Goal: Transaction & Acquisition: Download file/media

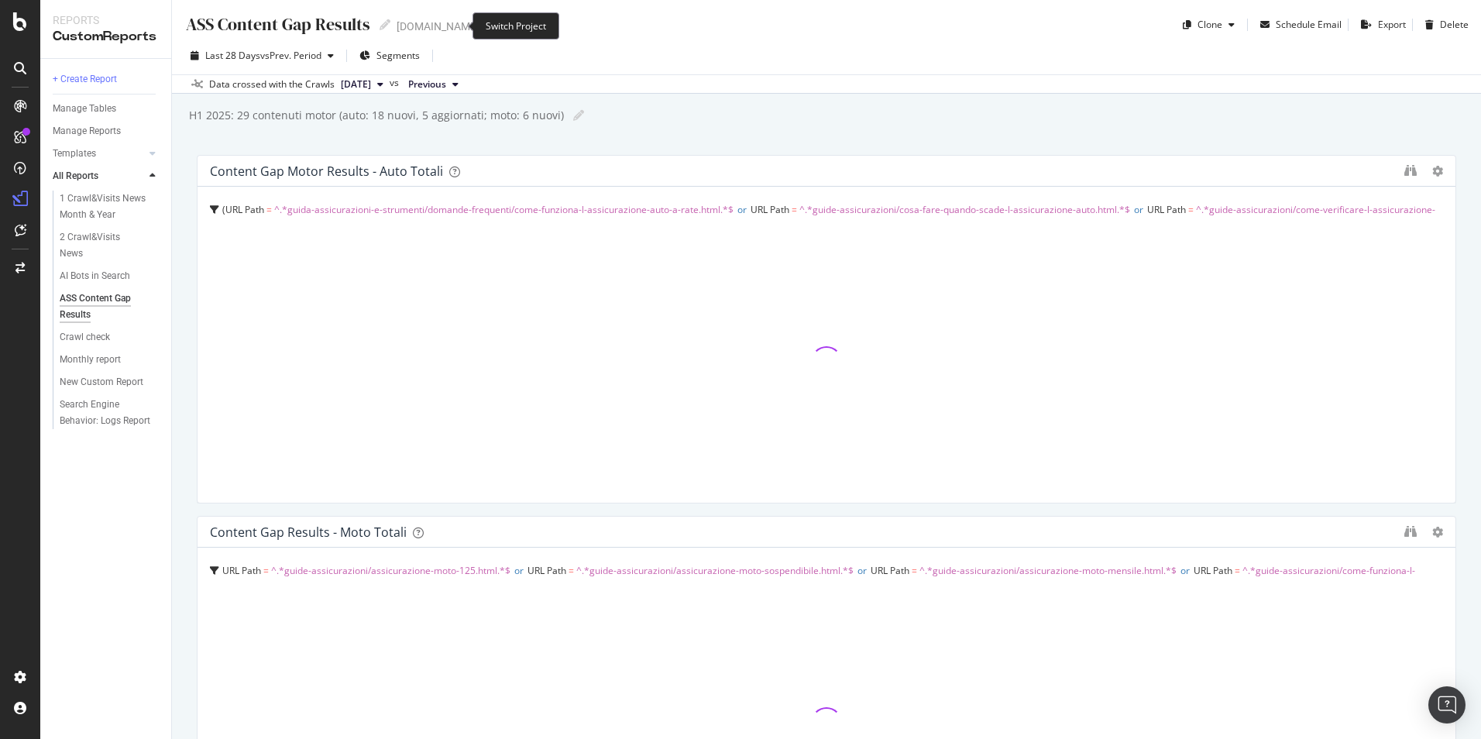
click at [486, 28] on icon "arrow-right-arrow-left" at bounding box center [490, 26] width 9 height 11
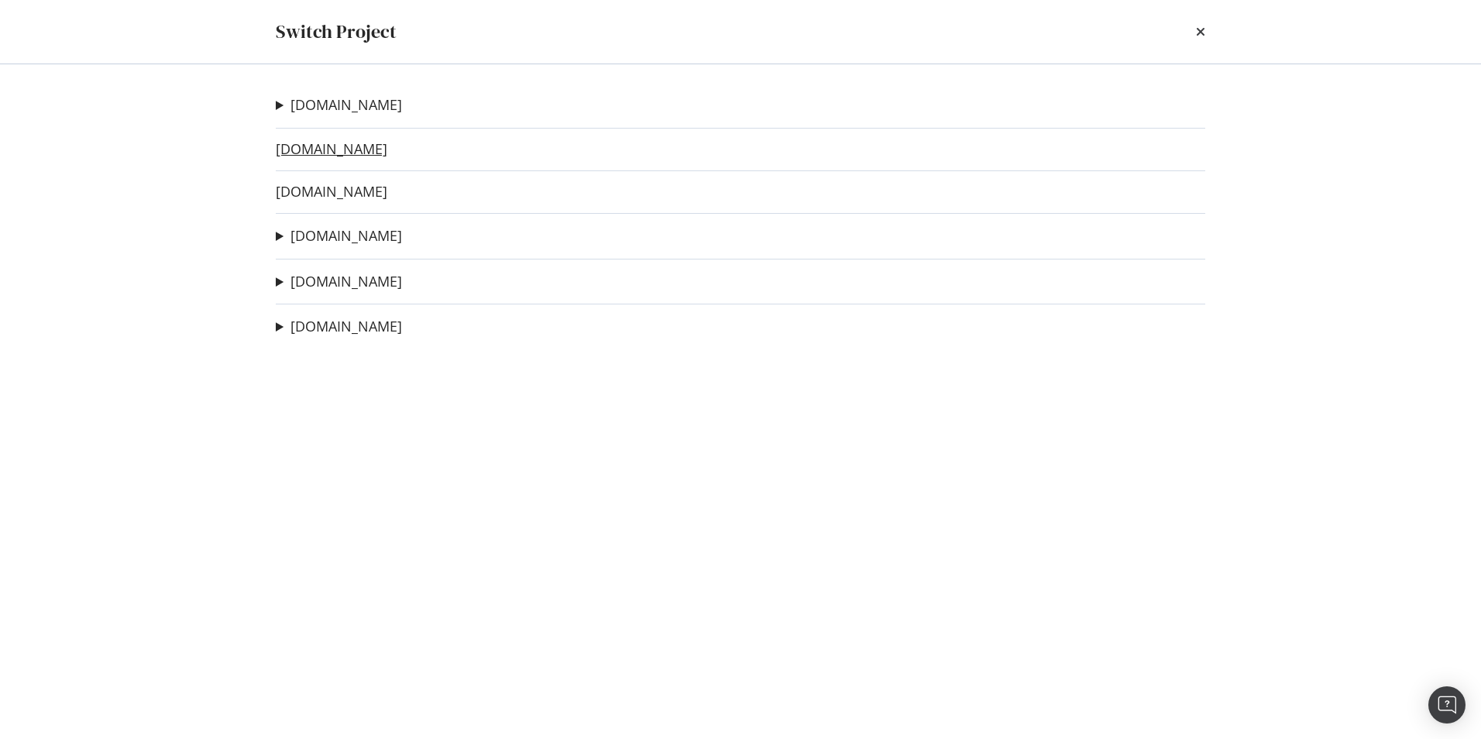
click at [334, 154] on link "[DOMAIN_NAME]" at bounding box center [332, 149] width 112 height 16
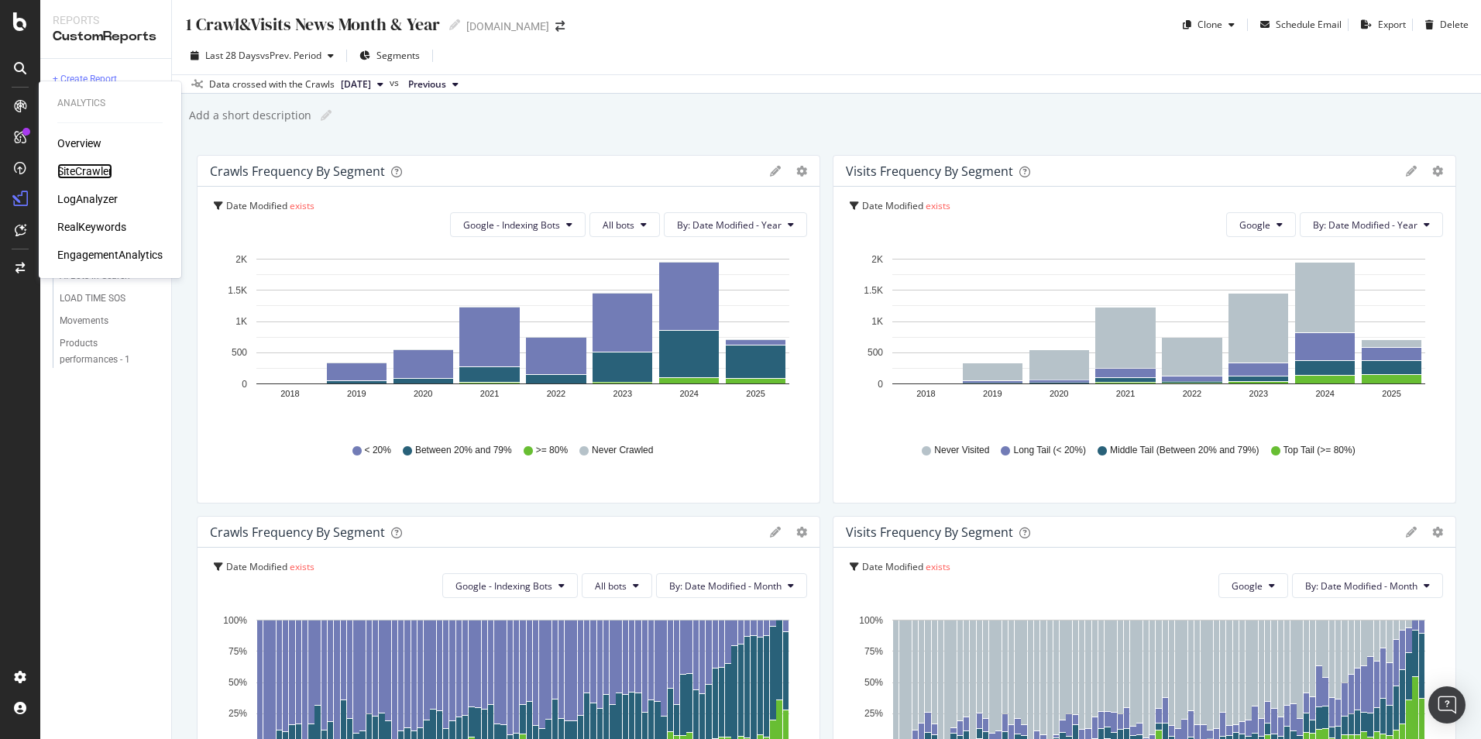
click at [93, 176] on div "SiteCrawler" at bounding box center [84, 170] width 55 height 15
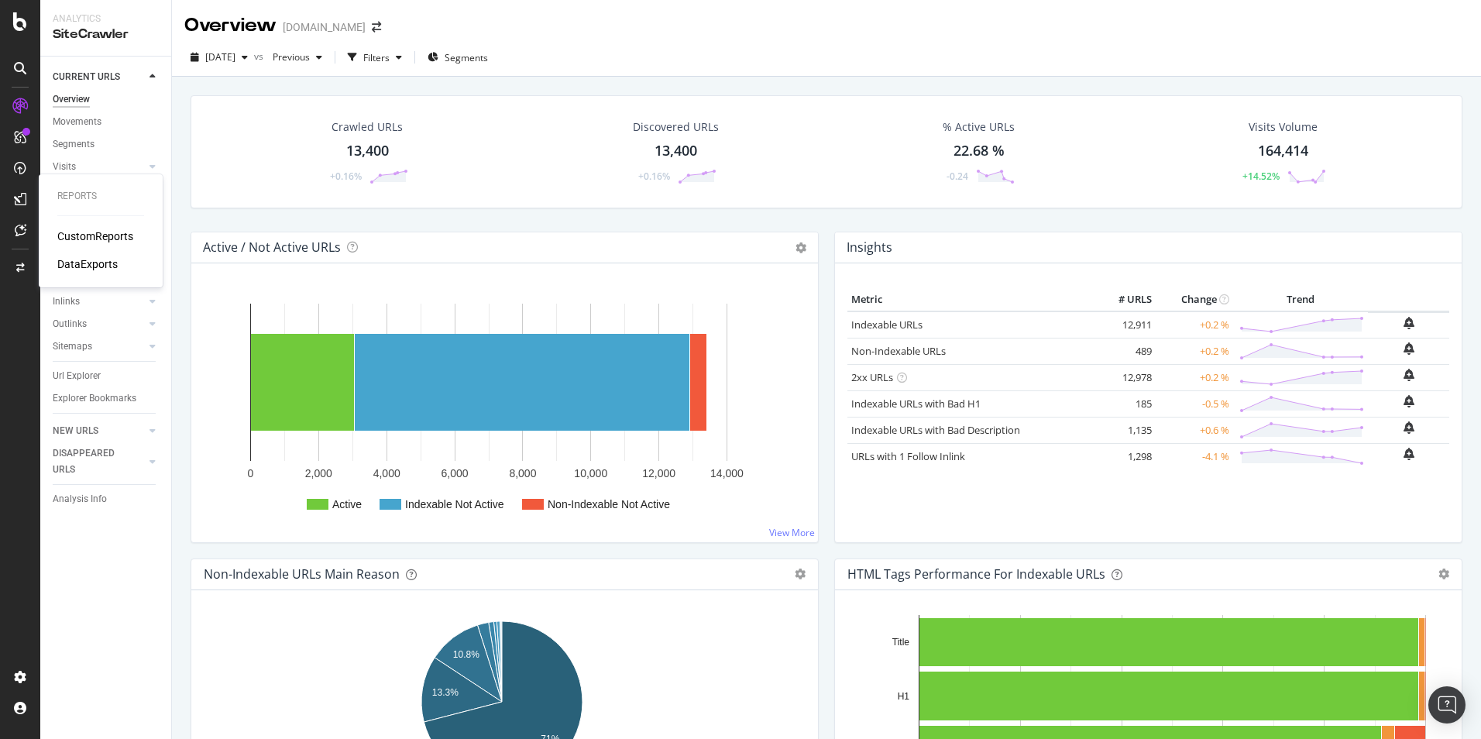
click at [66, 235] on div "CustomReports" at bounding box center [95, 235] width 76 height 15
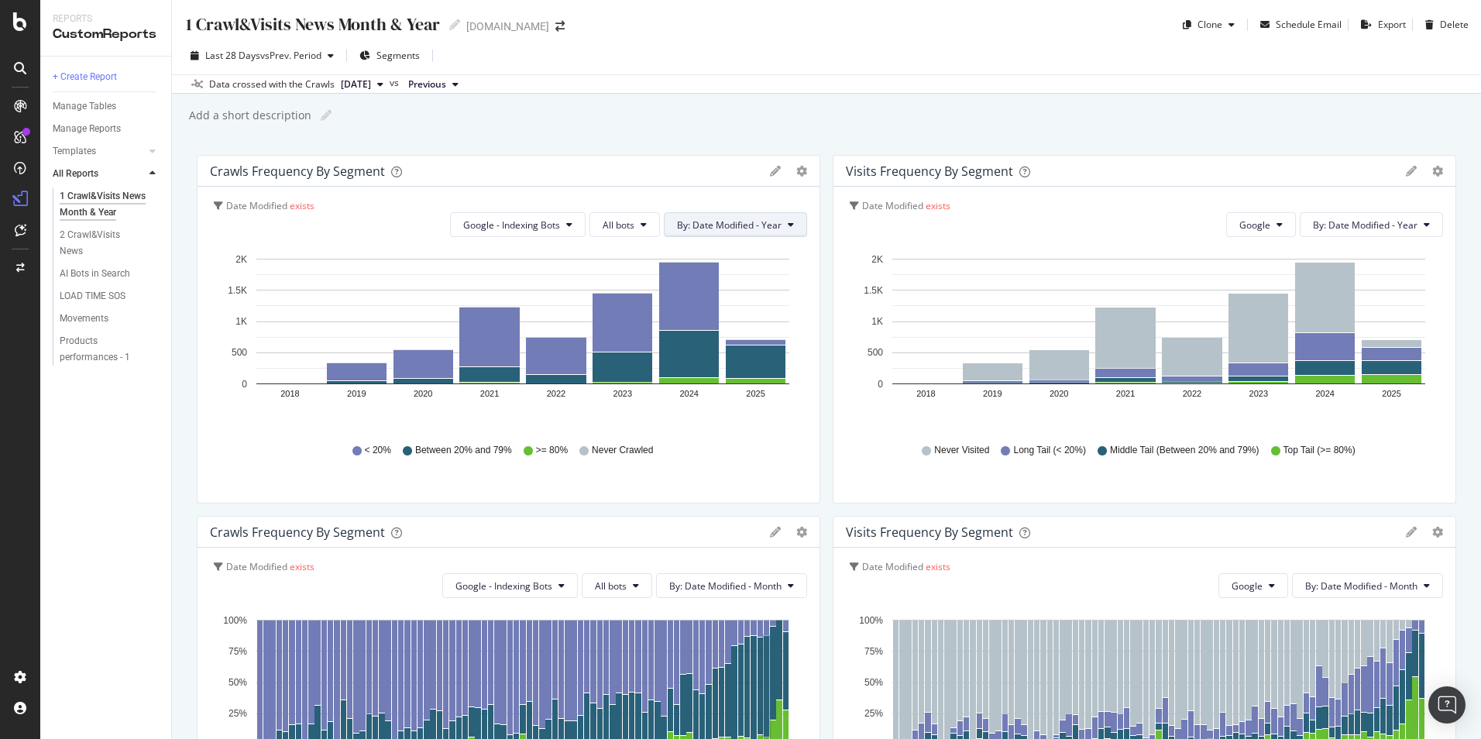
click at [757, 224] on span "By: Date Modified - Year" at bounding box center [729, 224] width 105 height 13
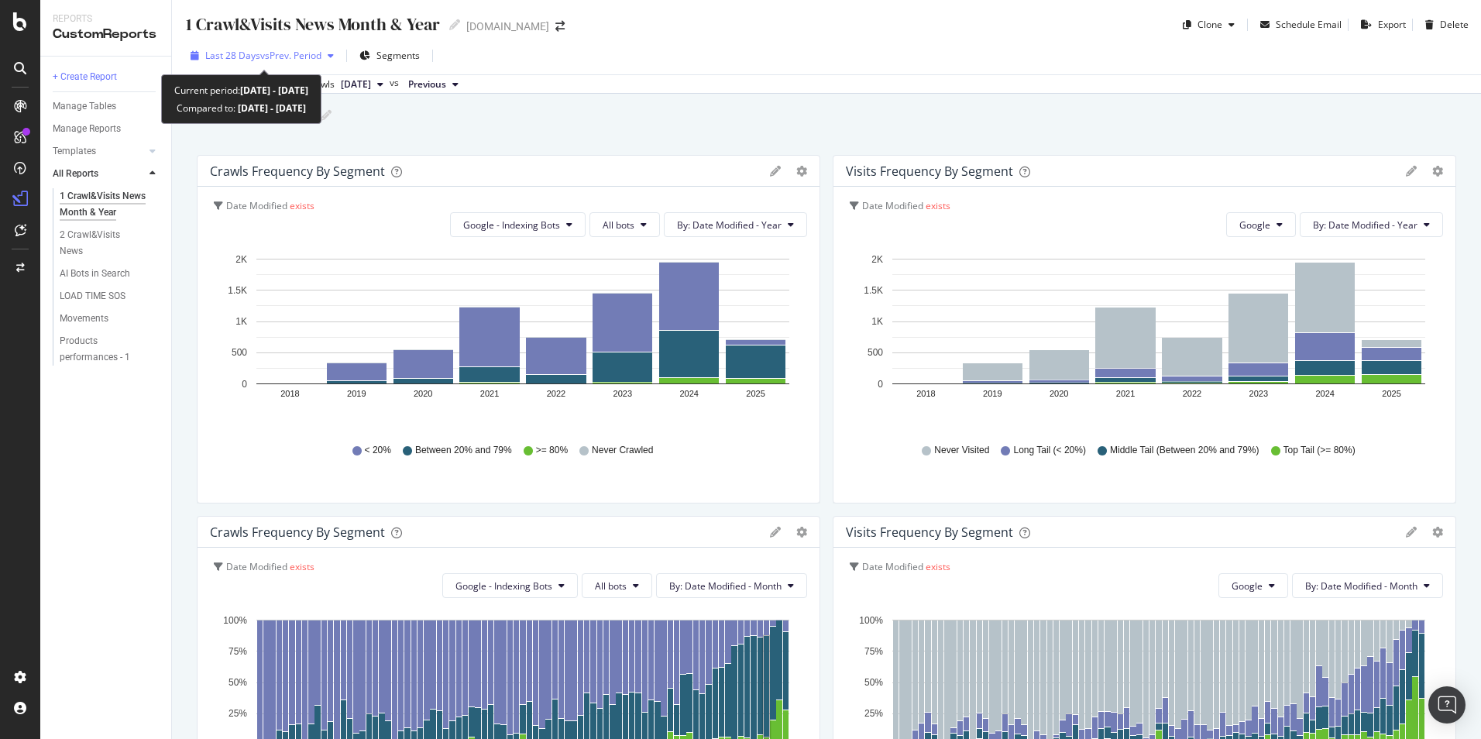
click at [308, 57] on span "vs Prev. Period" at bounding box center [290, 55] width 61 height 13
click at [678, 119] on div "Add a short description Add a short description" at bounding box center [833, 115] width 1293 height 23
click at [266, 59] on span "vs Prev. Period" at bounding box center [290, 55] width 61 height 13
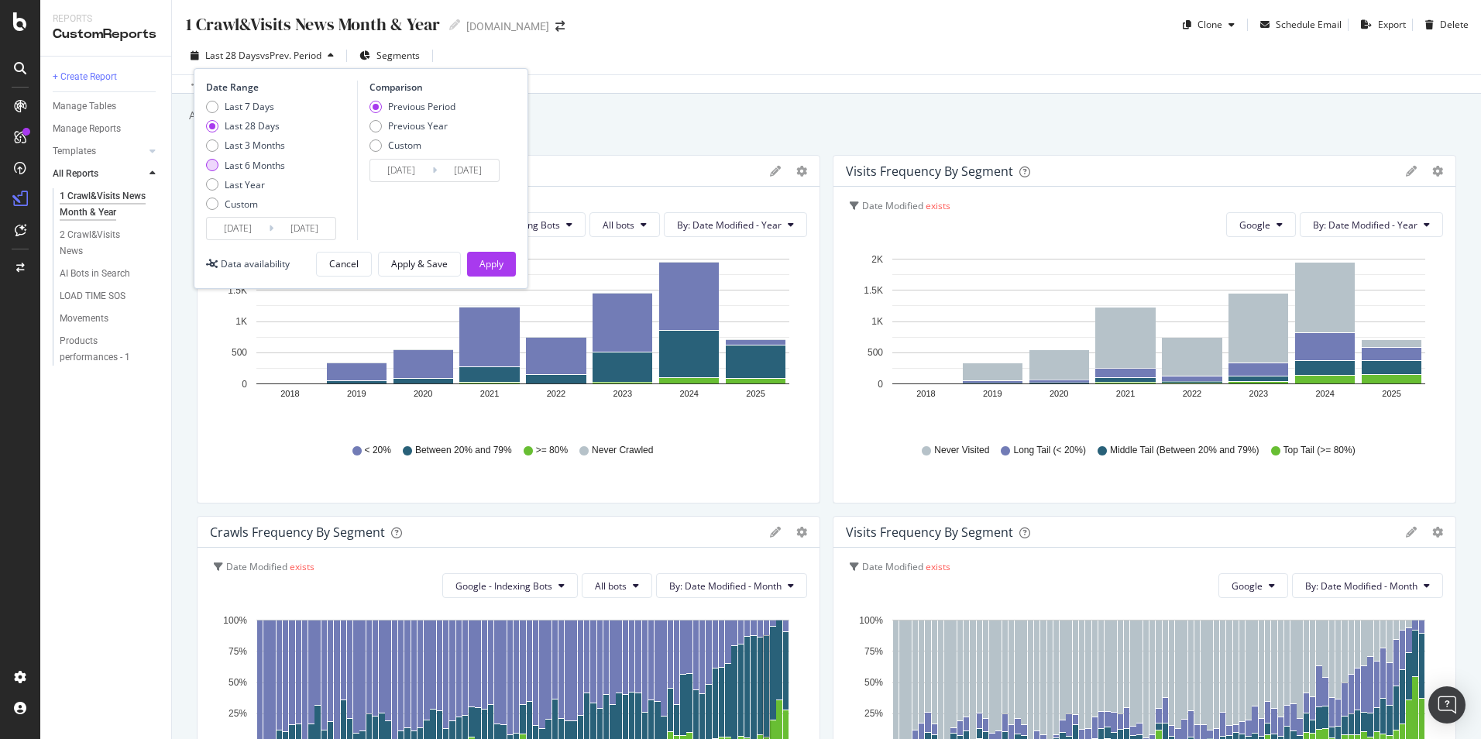
click at [256, 164] on div "Last 6 Months" at bounding box center [255, 165] width 60 height 13
type input "2025/03/31"
type input "2024/09/28"
type input "2025/03/30"
click at [496, 263] on div "Apply" at bounding box center [491, 263] width 24 height 13
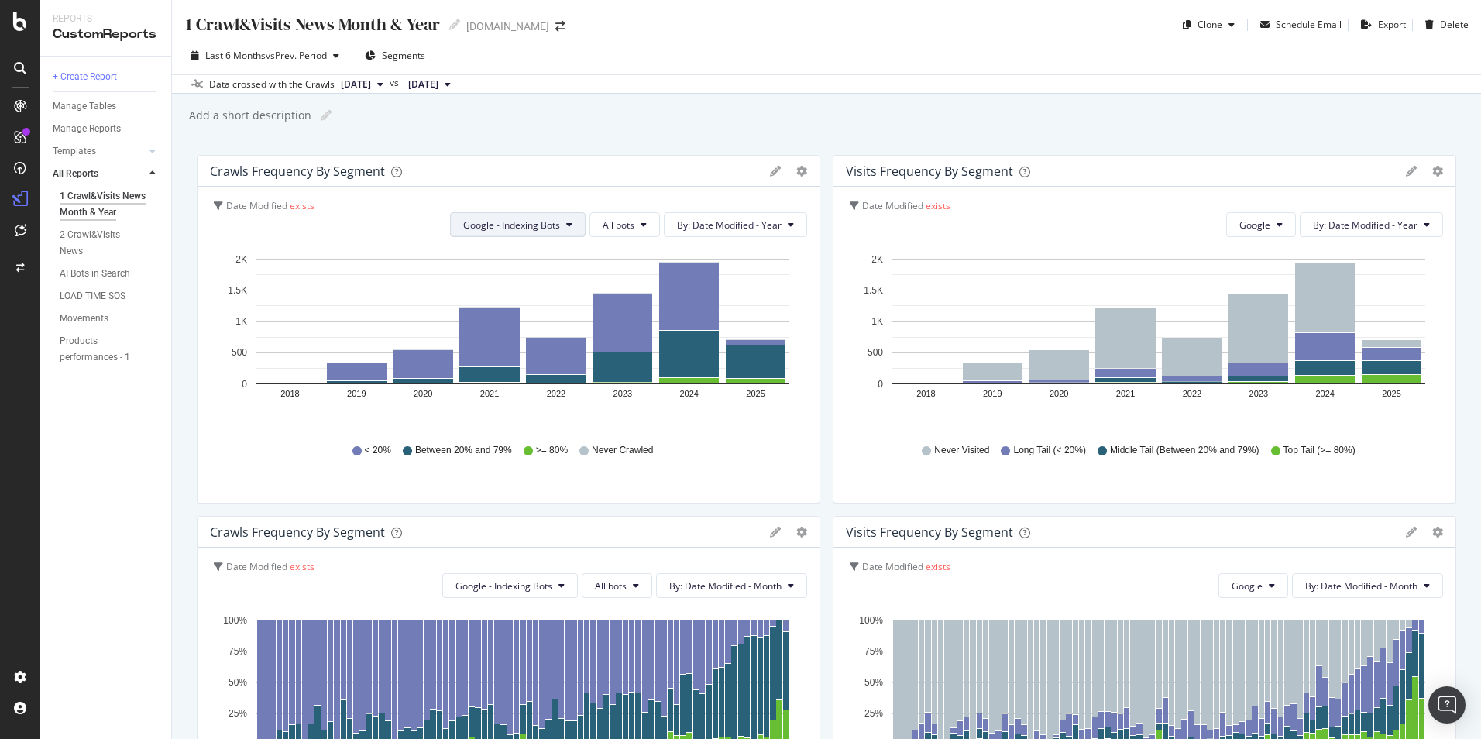
click at [562, 232] on button "Google - Indexing Bots" at bounding box center [518, 224] width 136 height 25
click at [631, 231] on button "All bots" at bounding box center [624, 224] width 70 height 25
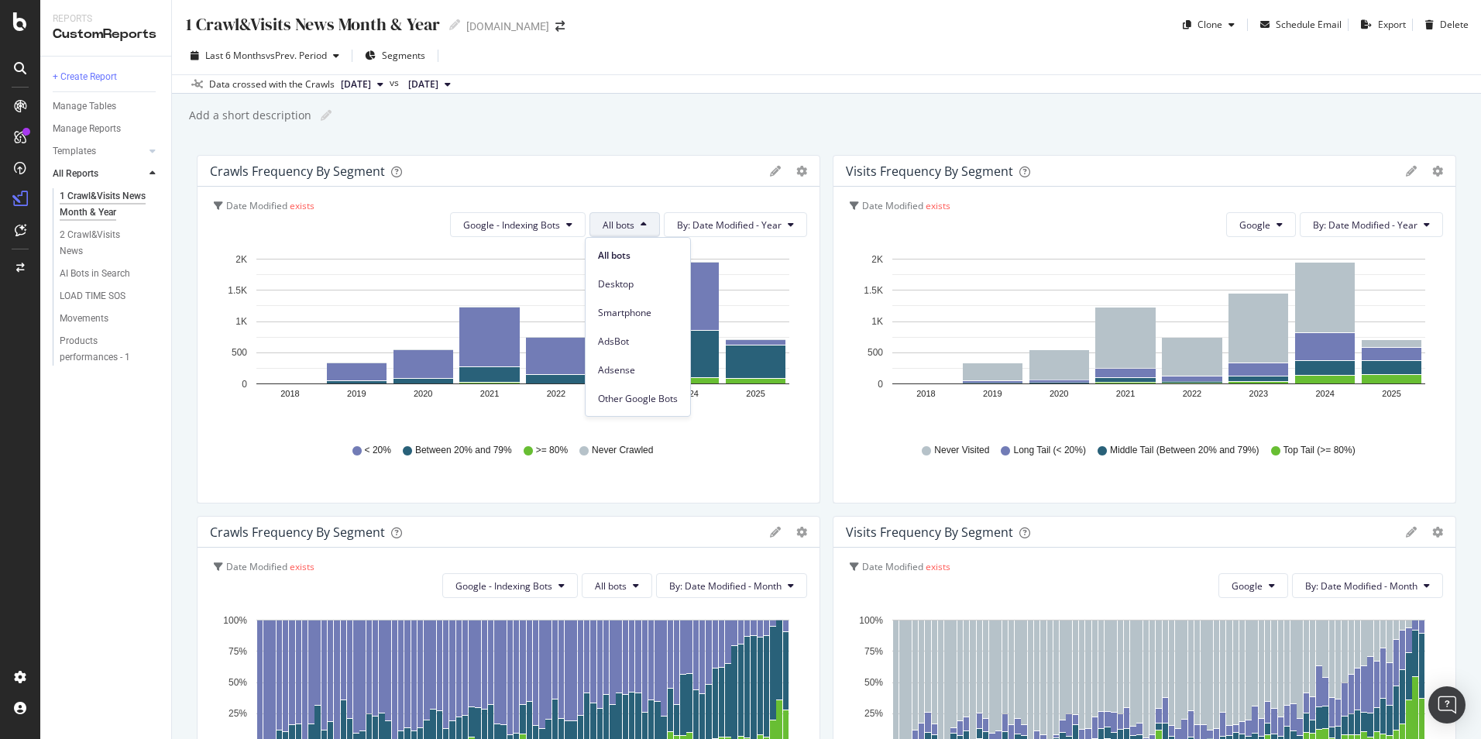
click at [631, 231] on button "All bots" at bounding box center [624, 224] width 70 height 25
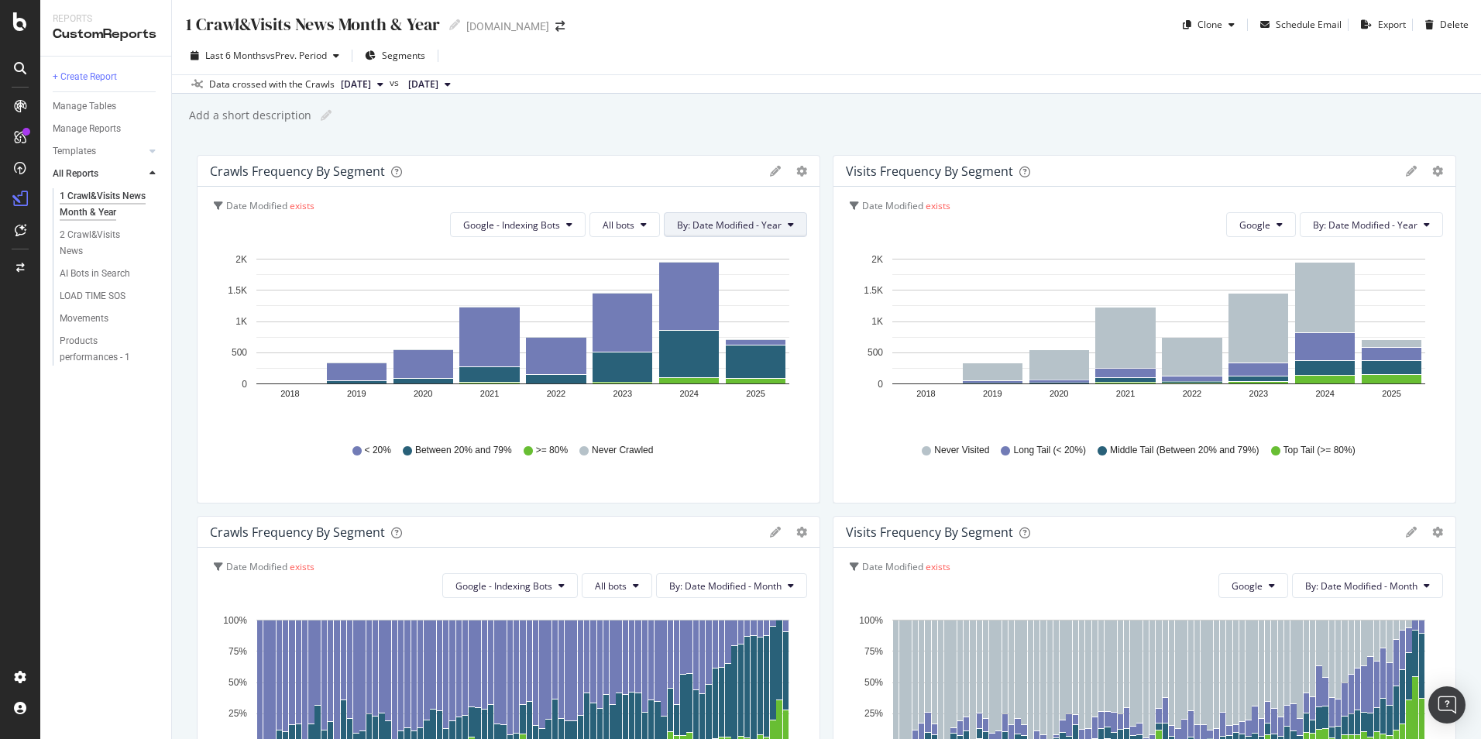
click at [738, 230] on span "By: Date Modified - Year" at bounding box center [729, 224] width 105 height 13
click at [411, 60] on span "Segments" at bounding box center [403, 55] width 43 height 13
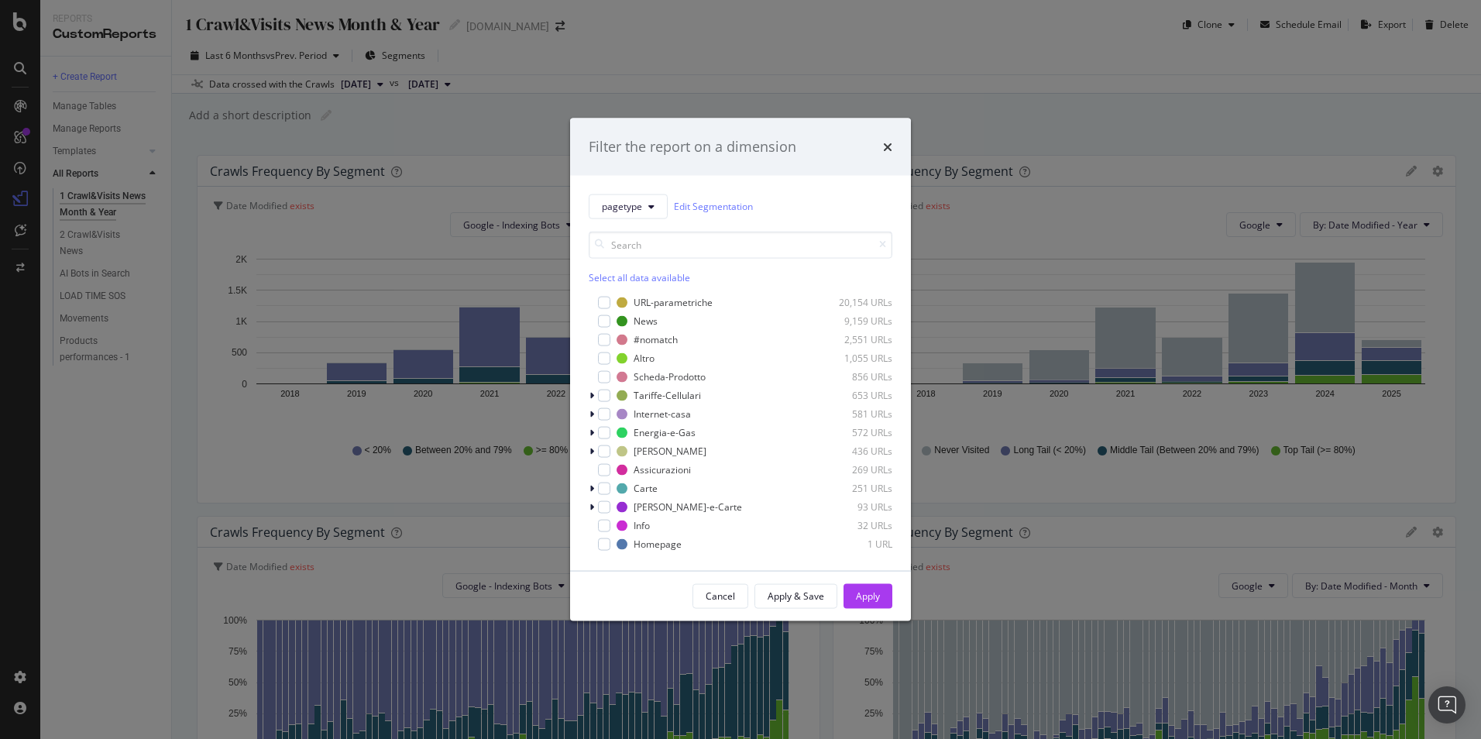
click at [475, 123] on div "Filter the report on a dimension pagetype Edit Segmentation Select all data ava…" at bounding box center [740, 369] width 1481 height 739
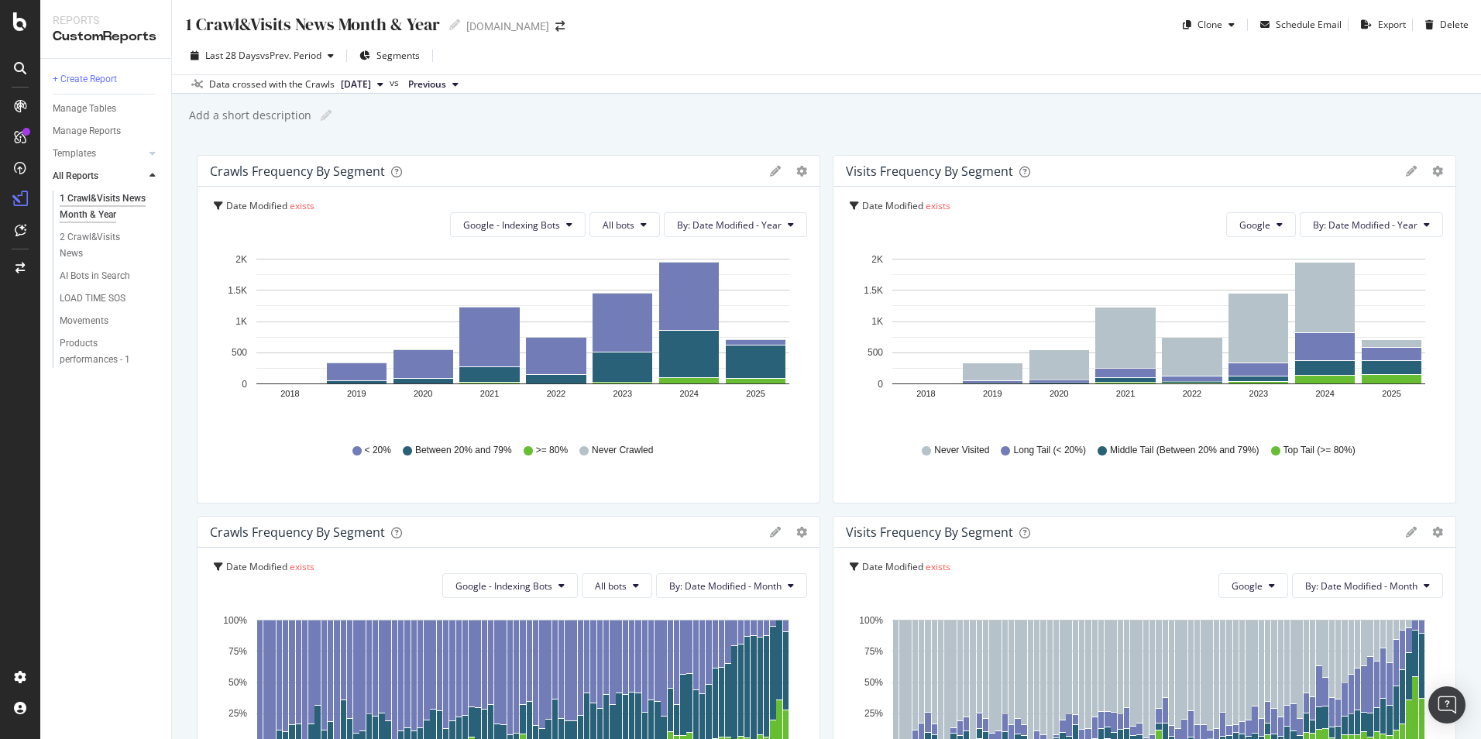
click at [250, 204] on span "Date Modified" at bounding box center [256, 205] width 61 height 13
click at [301, 239] on span "exists" at bounding box center [299, 234] width 25 height 13
click at [356, 221] on div "Date Modified exists Google - Indexing Bots All bots By: Date Modified - Year" at bounding box center [510, 218] width 593 height 38
click at [509, 221] on span "Google - Indexing Bots" at bounding box center [511, 224] width 97 height 13
click at [595, 184] on div "Crawls Frequency By Segment Bar (by Value) Bar (by Percentage) Table Edit Filte…" at bounding box center [509, 171] width 622 height 31
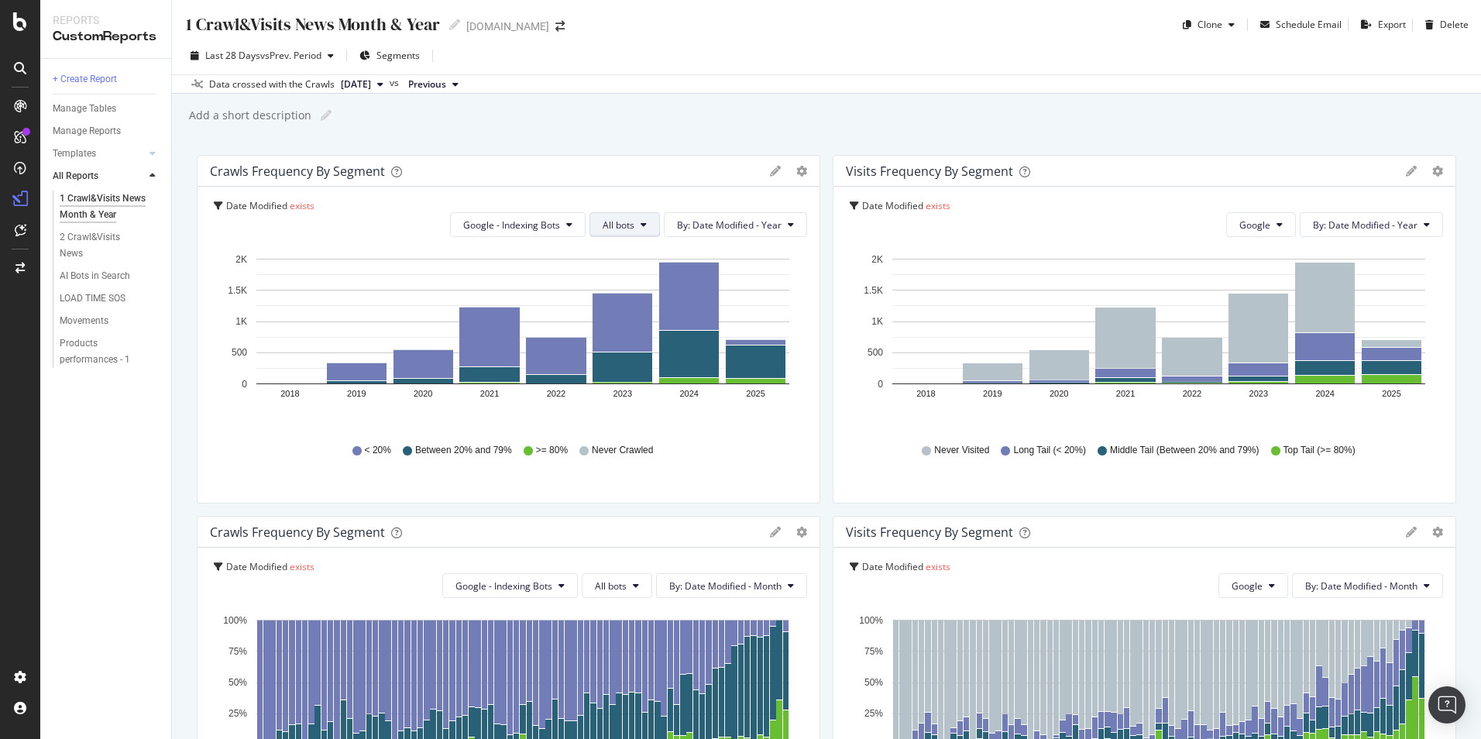
click at [626, 229] on span "All bots" at bounding box center [619, 224] width 32 height 13
click at [682, 218] on span "By: Date Modified - Year" at bounding box center [729, 224] width 105 height 13
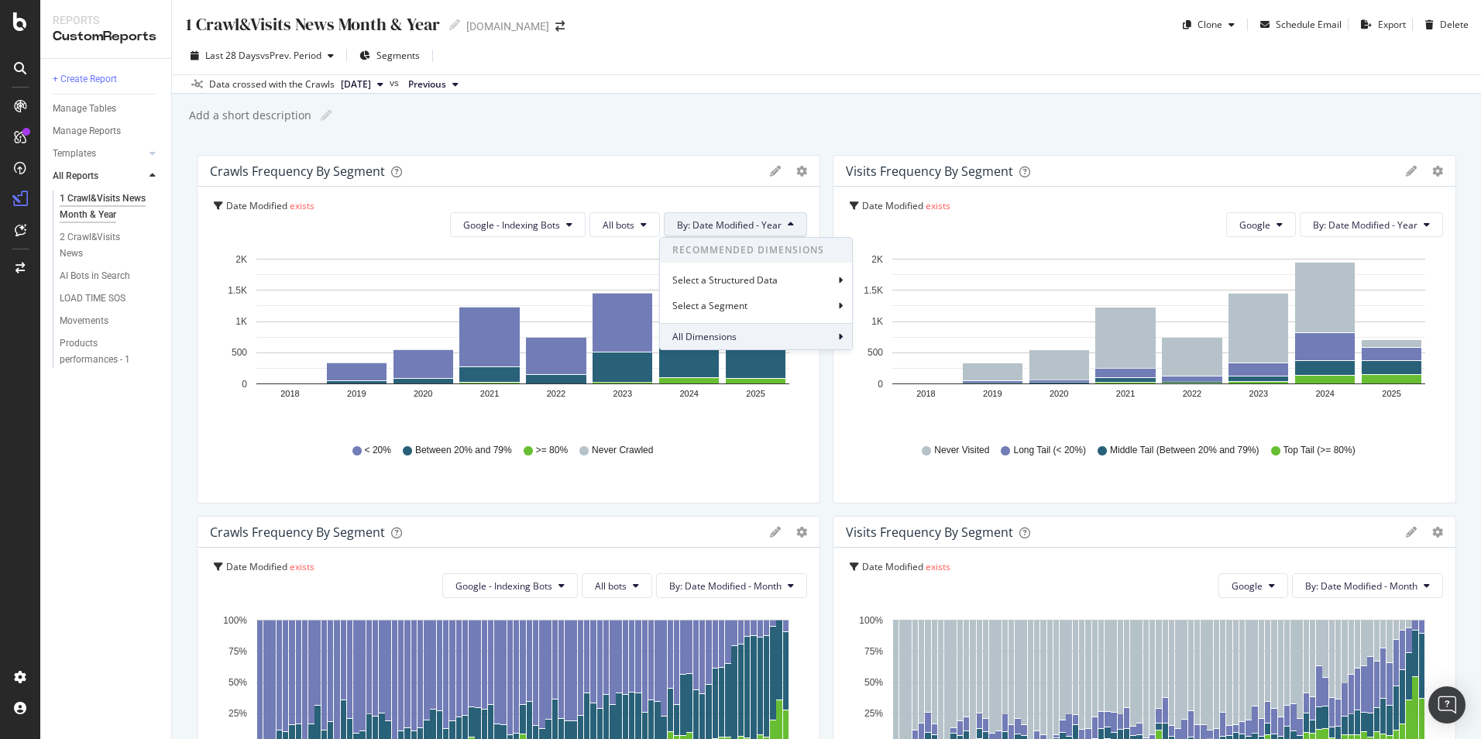
click at [734, 336] on span "All Dimensions" at bounding box center [704, 336] width 64 height 13
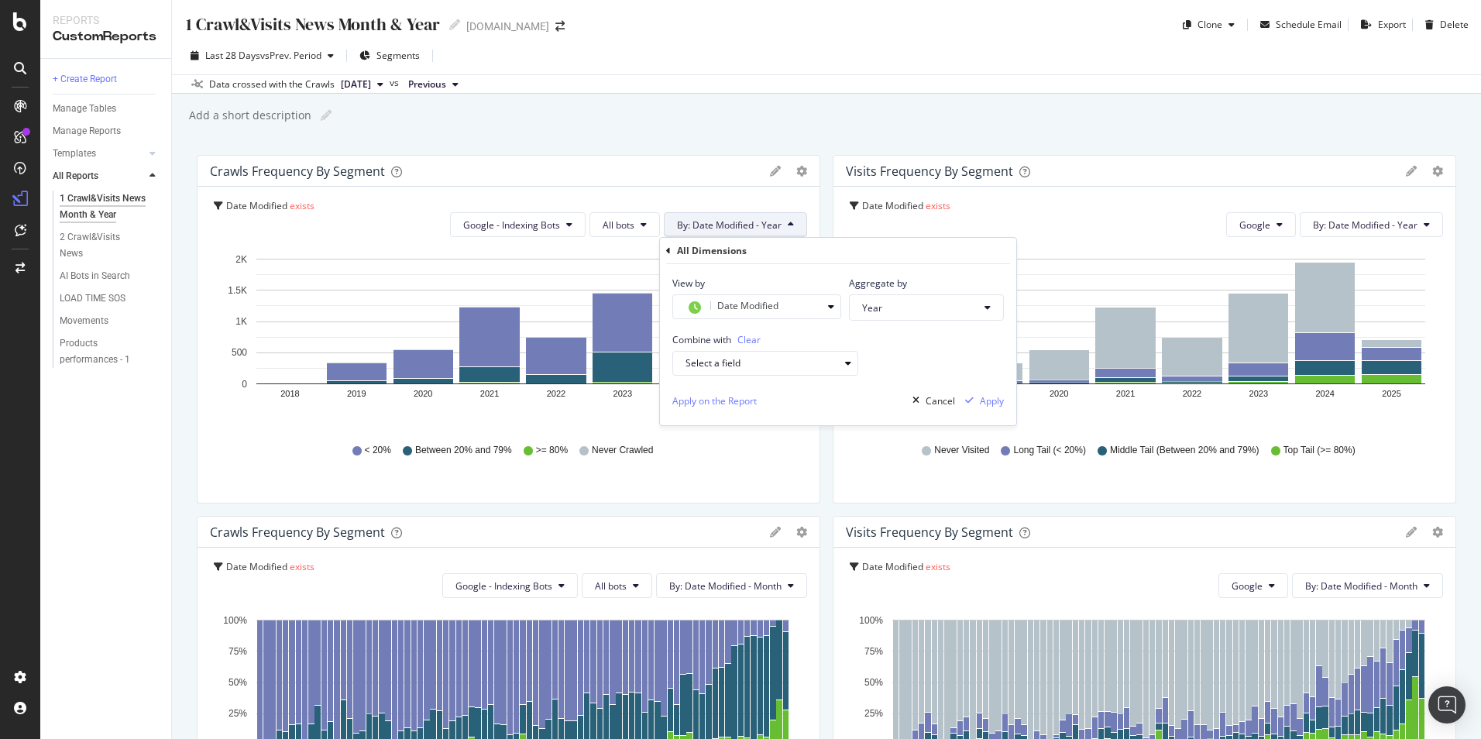
click at [667, 251] on icon at bounding box center [668, 250] width 5 height 9
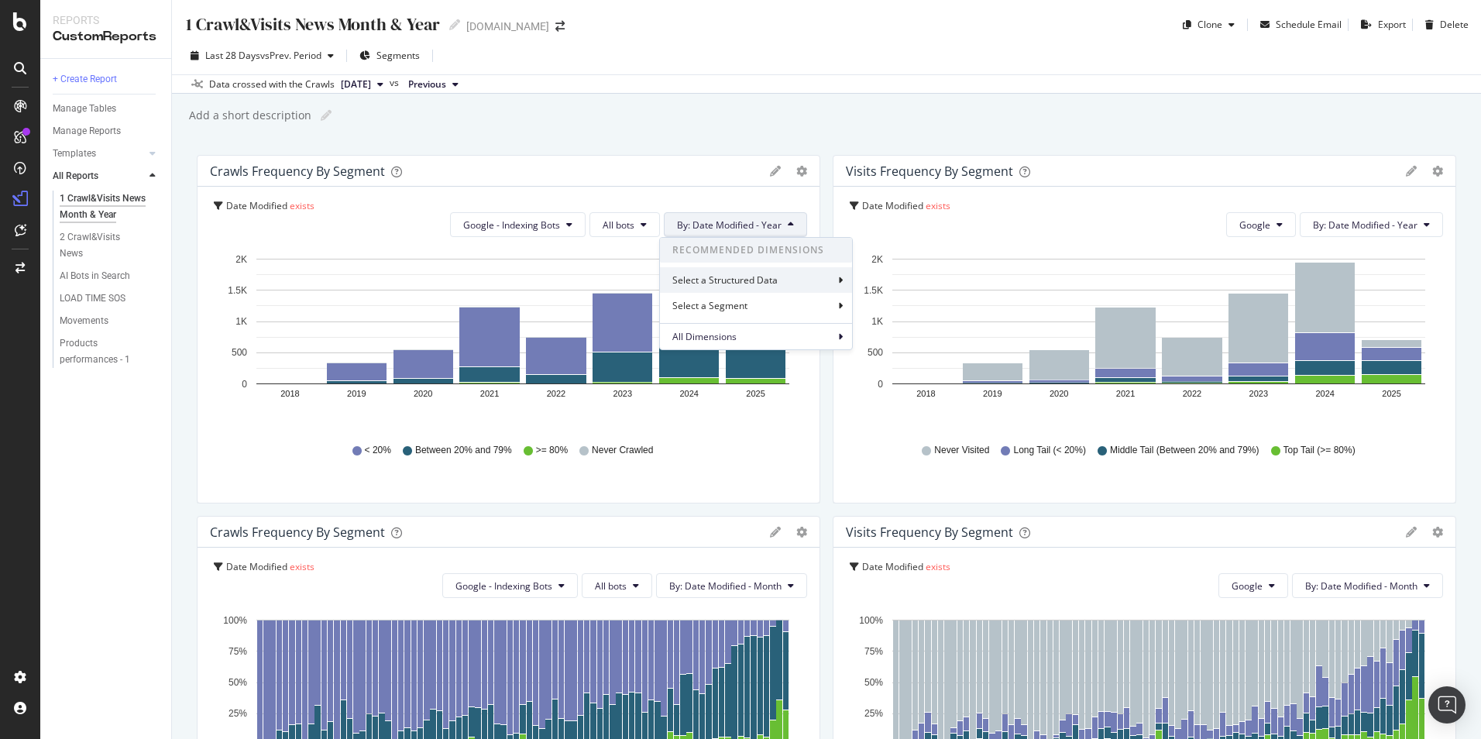
click at [689, 279] on div "Select a Structured Data" at bounding box center [726, 279] width 108 height 13
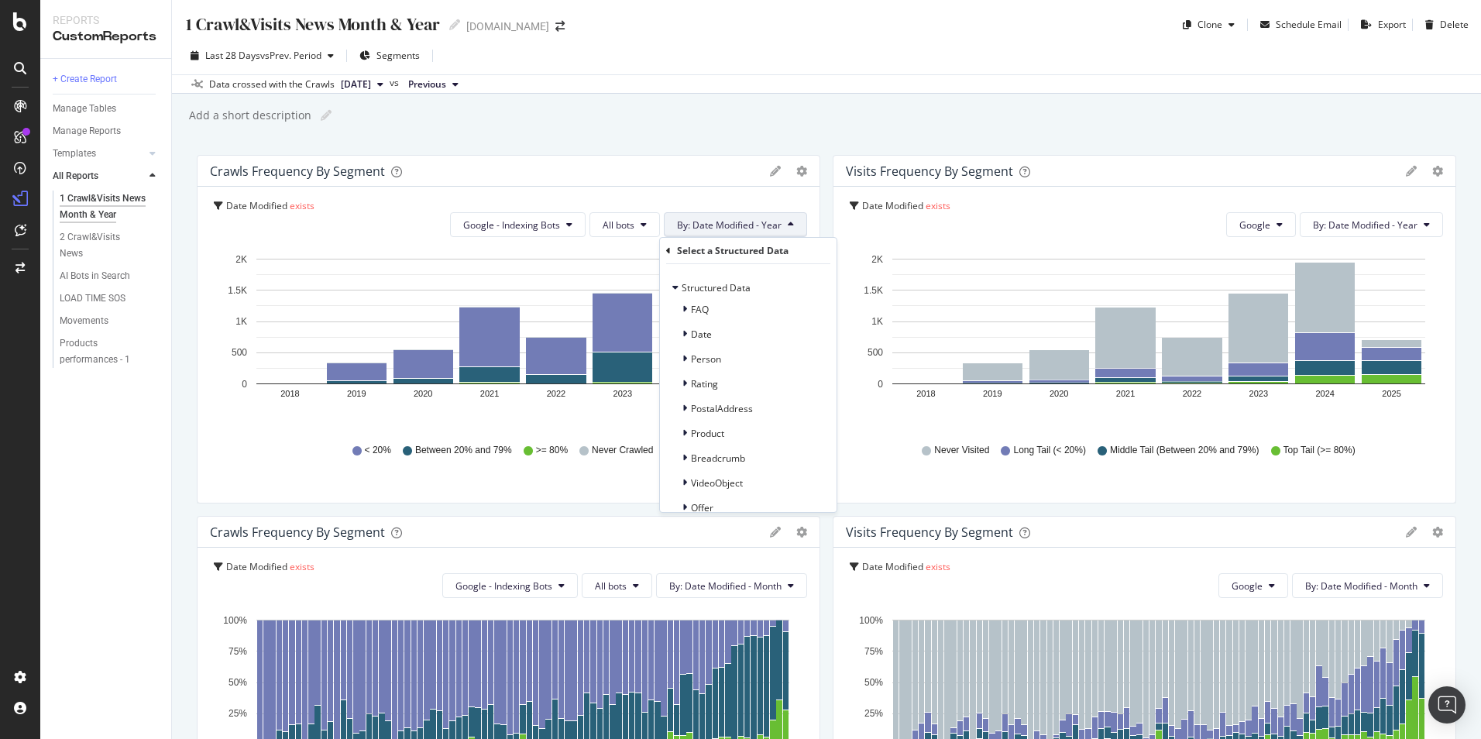
click at [666, 250] on icon at bounding box center [668, 250] width 5 height 9
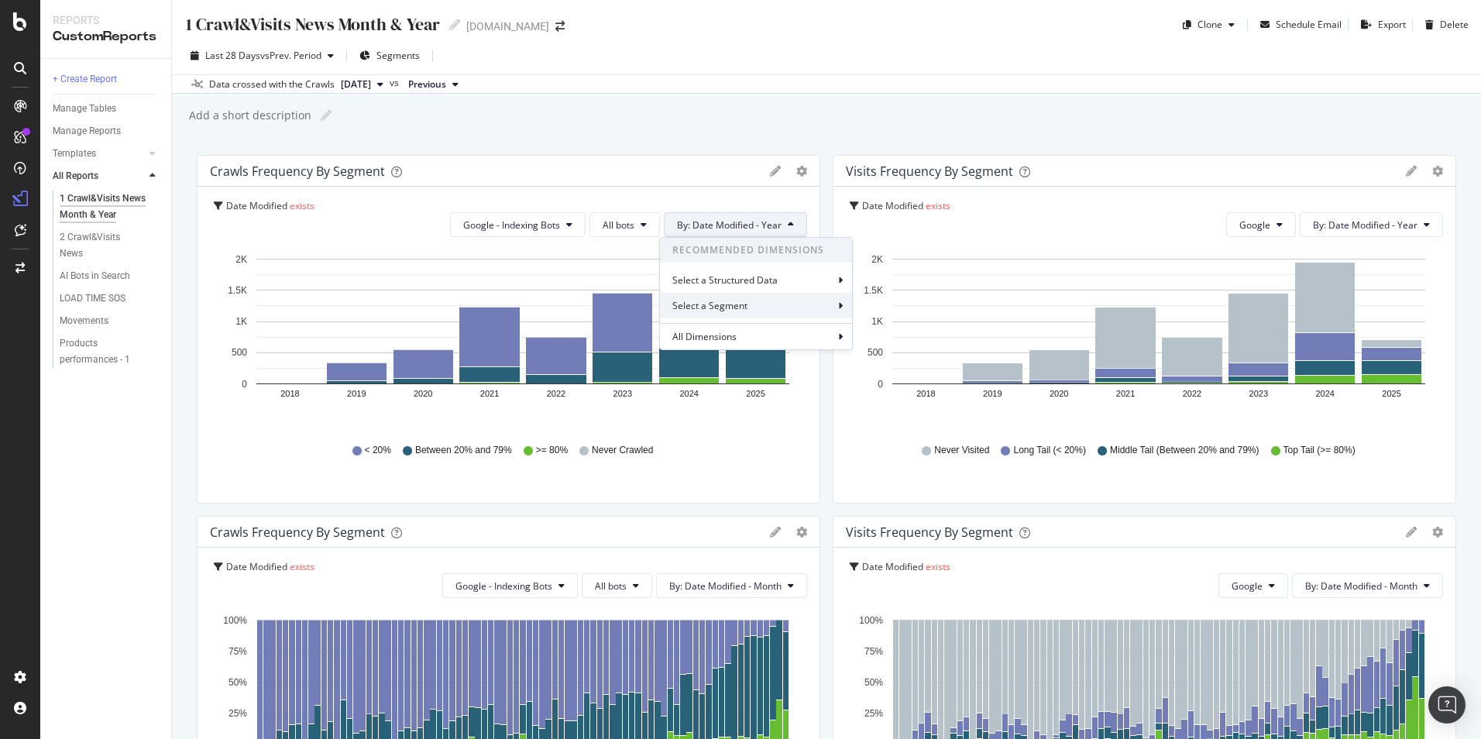
click at [687, 305] on div "Select a Segment" at bounding box center [711, 305] width 78 height 13
click at [719, 169] on div "Crawls Frequency By Segment" at bounding box center [486, 170] width 552 height 15
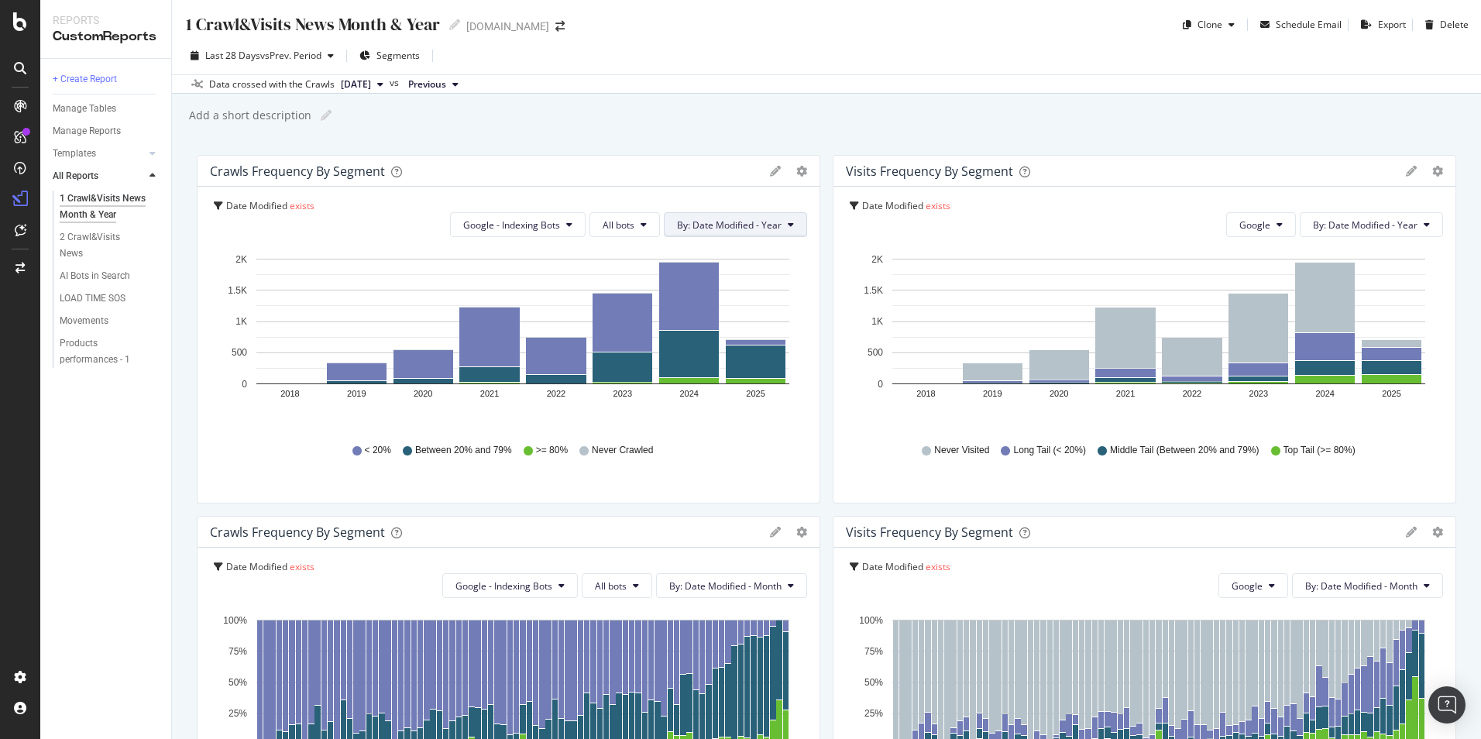
click at [716, 232] on button "By: Date Modified - Year" at bounding box center [735, 224] width 143 height 25
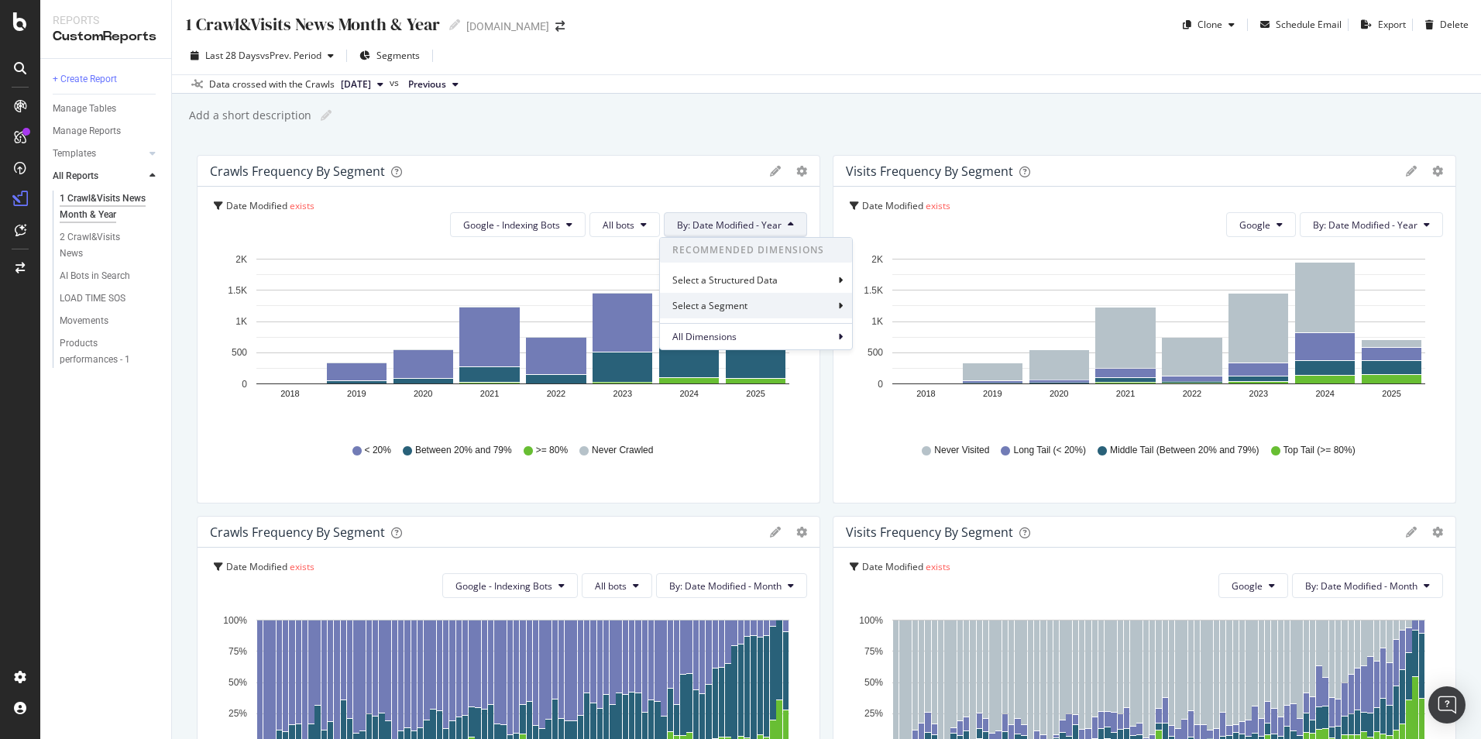
click at [754, 310] on div "Select a Segment" at bounding box center [756, 306] width 192 height 26
click at [754, 310] on span "pagetype Level" at bounding box center [745, 307] width 65 height 13
click at [699, 285] on span "Level 1" at bounding box center [688, 288] width 30 height 13
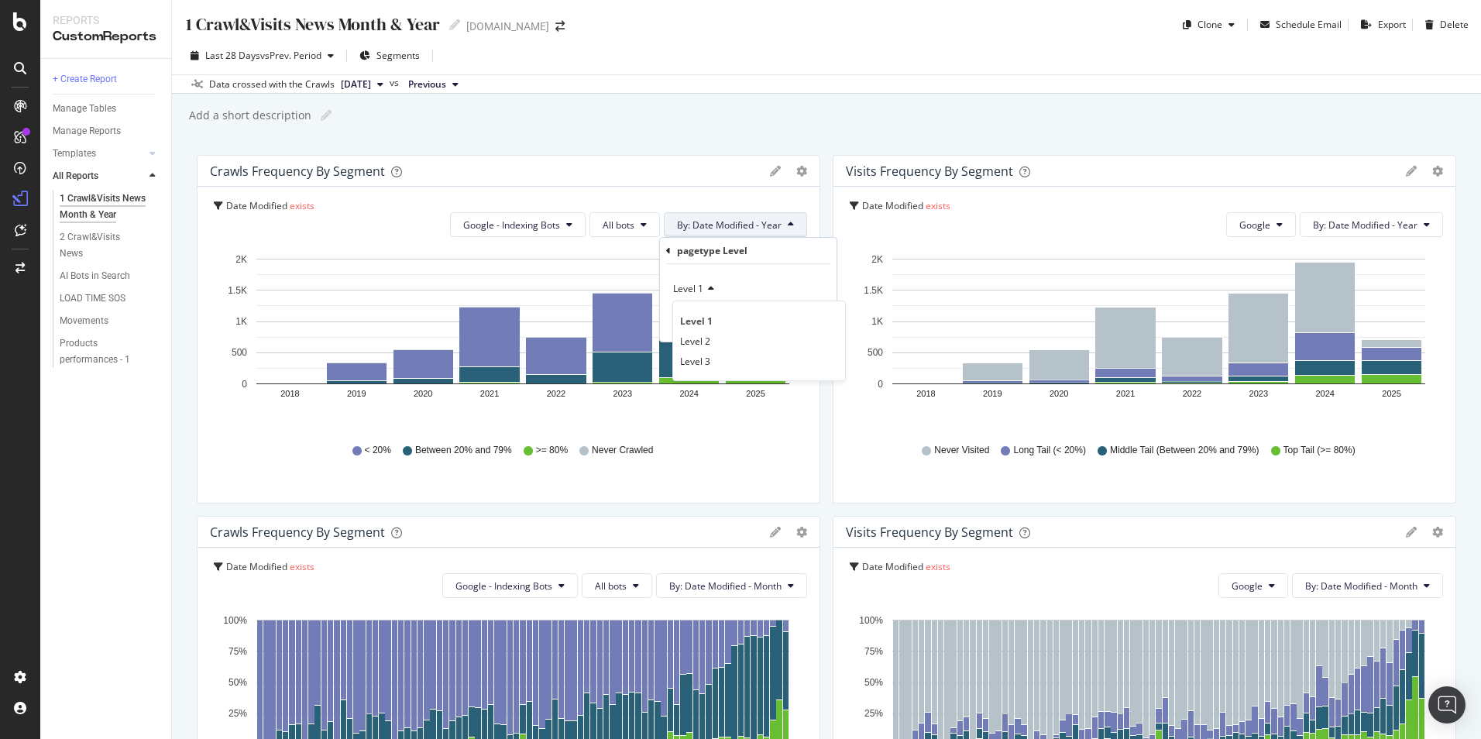
click at [688, 191] on div "Date Modified exists Google - Indexing Bots All bots By: Date Modified - Year p…" at bounding box center [509, 345] width 622 height 316
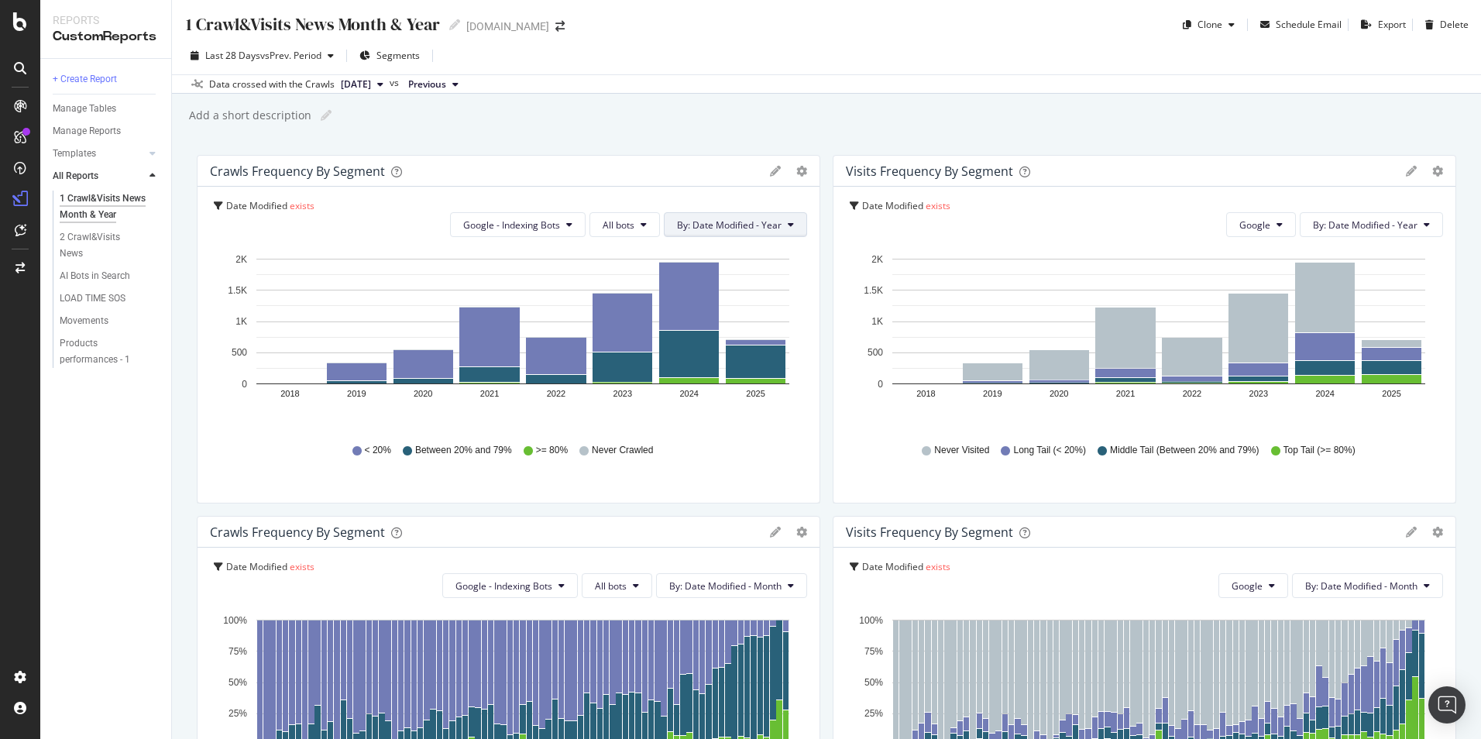
click at [704, 233] on button "By: Date Modified - Year" at bounding box center [735, 224] width 143 height 25
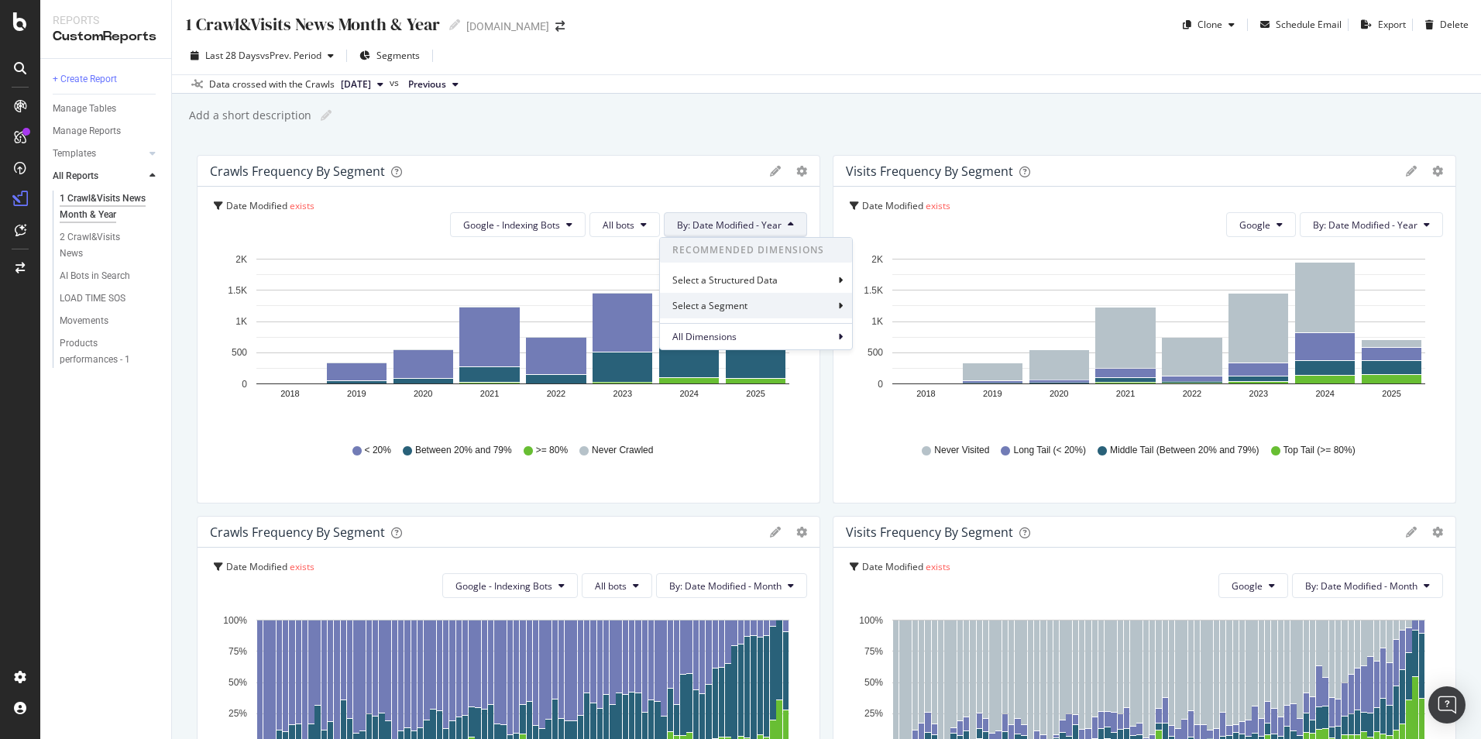
click at [722, 304] on div "Select a Segment" at bounding box center [711, 305] width 78 height 13
click at [679, 287] on div at bounding box center [676, 287] width 9 height 15
click at [704, 146] on div "1 Crawl&Visits News Month & Year 1 Crawl&Visits News Month & Year SOSTariffe.it…" at bounding box center [826, 369] width 1309 height 739
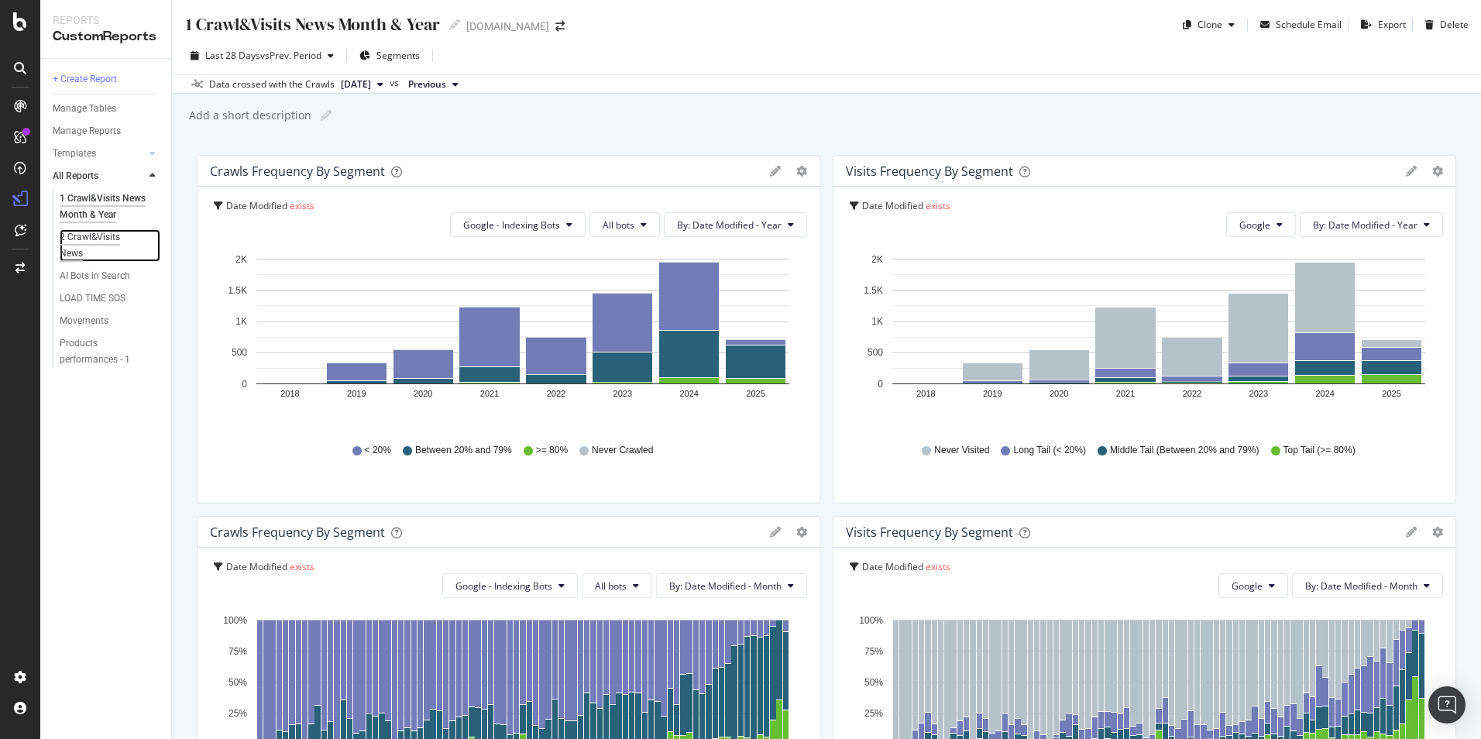
click at [90, 240] on div "2 Crawl&Visits News" at bounding box center [102, 245] width 85 height 33
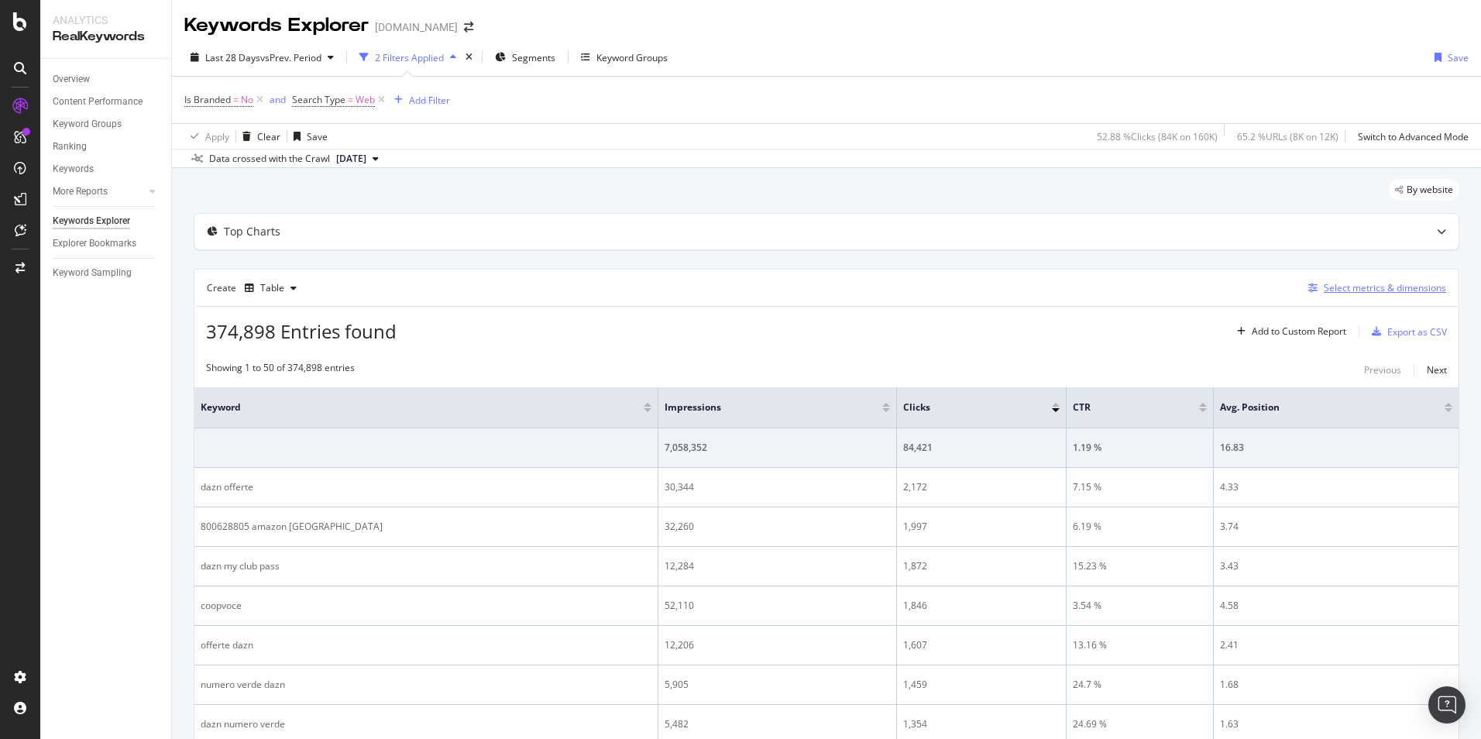
click at [1400, 287] on div "Select metrics & dimensions" at bounding box center [1385, 287] width 122 height 13
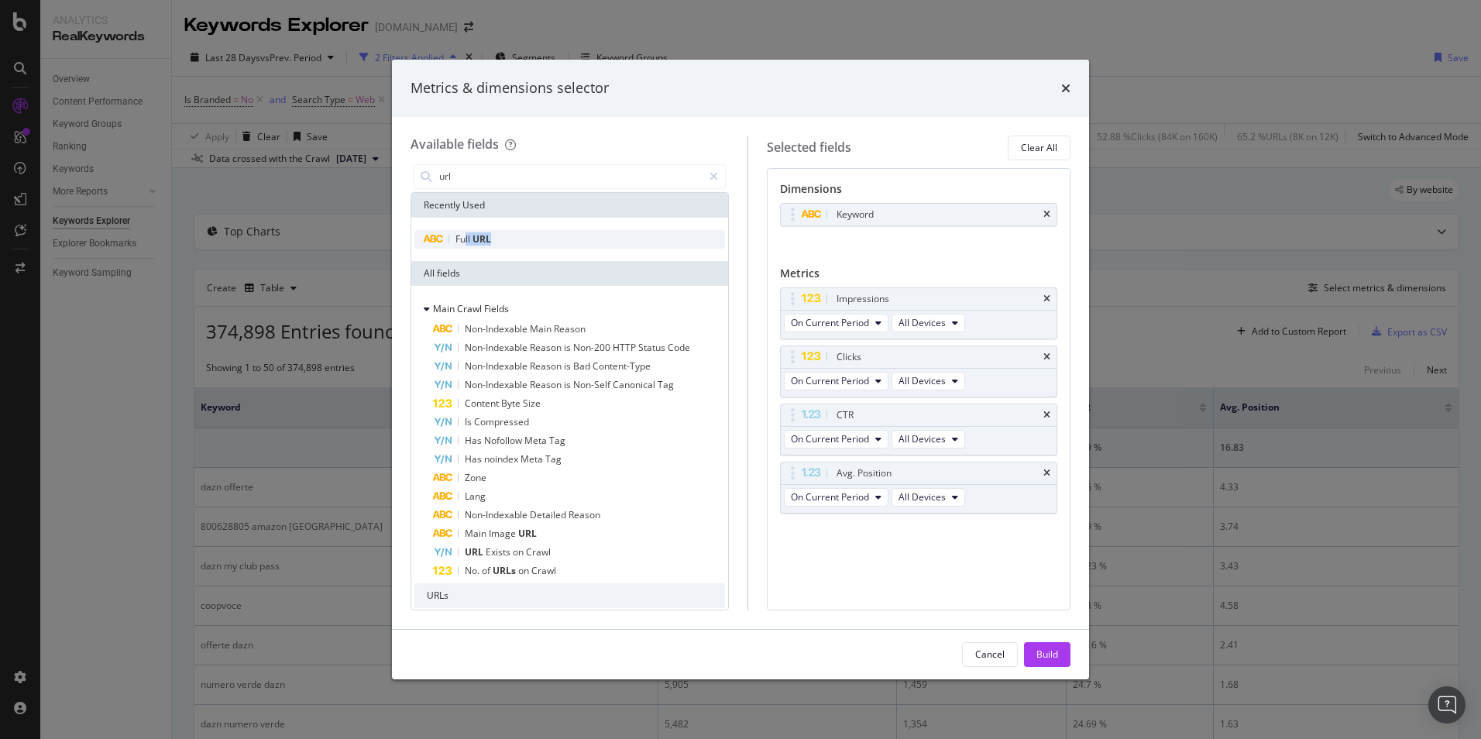
drag, startPoint x: 463, startPoint y: 238, endPoint x: 572, endPoint y: 238, distance: 109.2
click at [572, 238] on div "Full URL" at bounding box center [569, 239] width 311 height 19
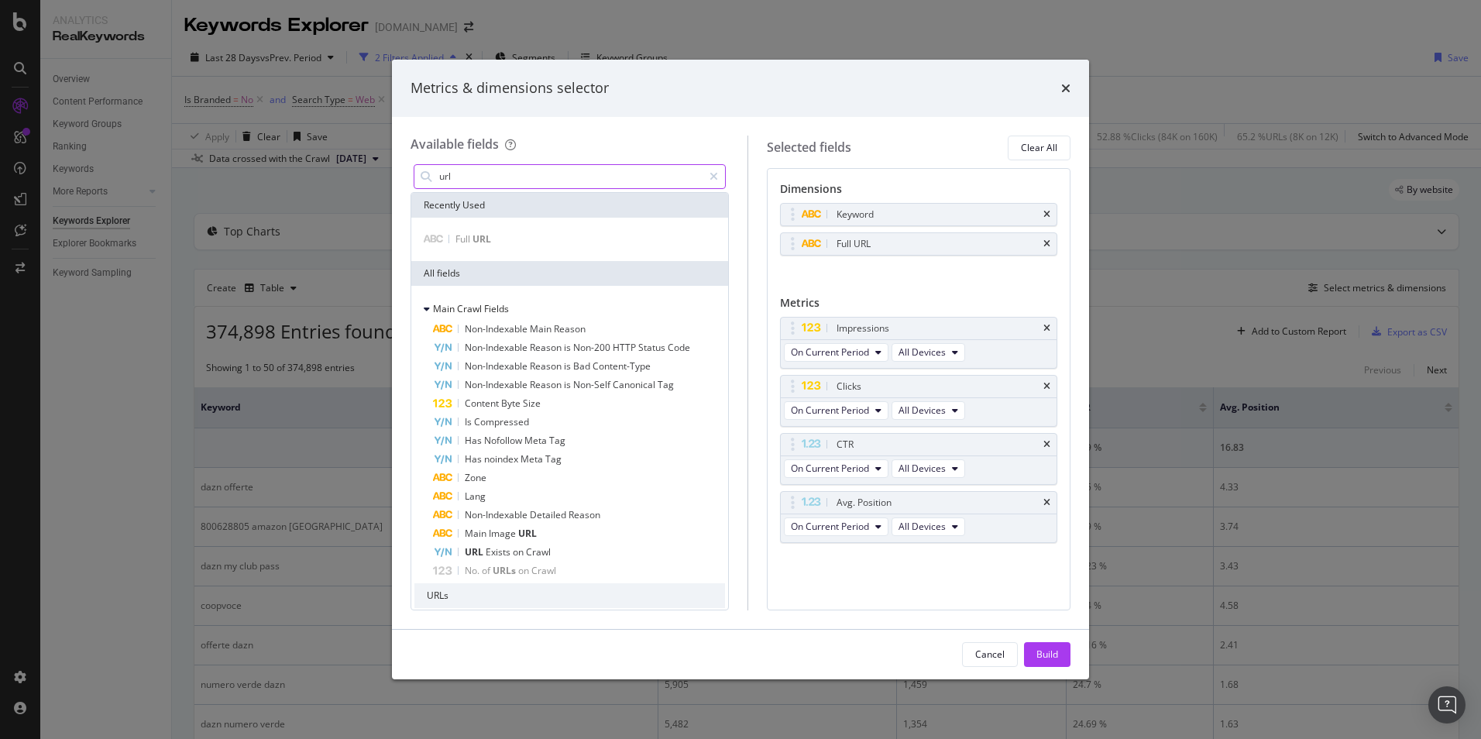
click at [568, 172] on input "url" at bounding box center [570, 176] width 265 height 23
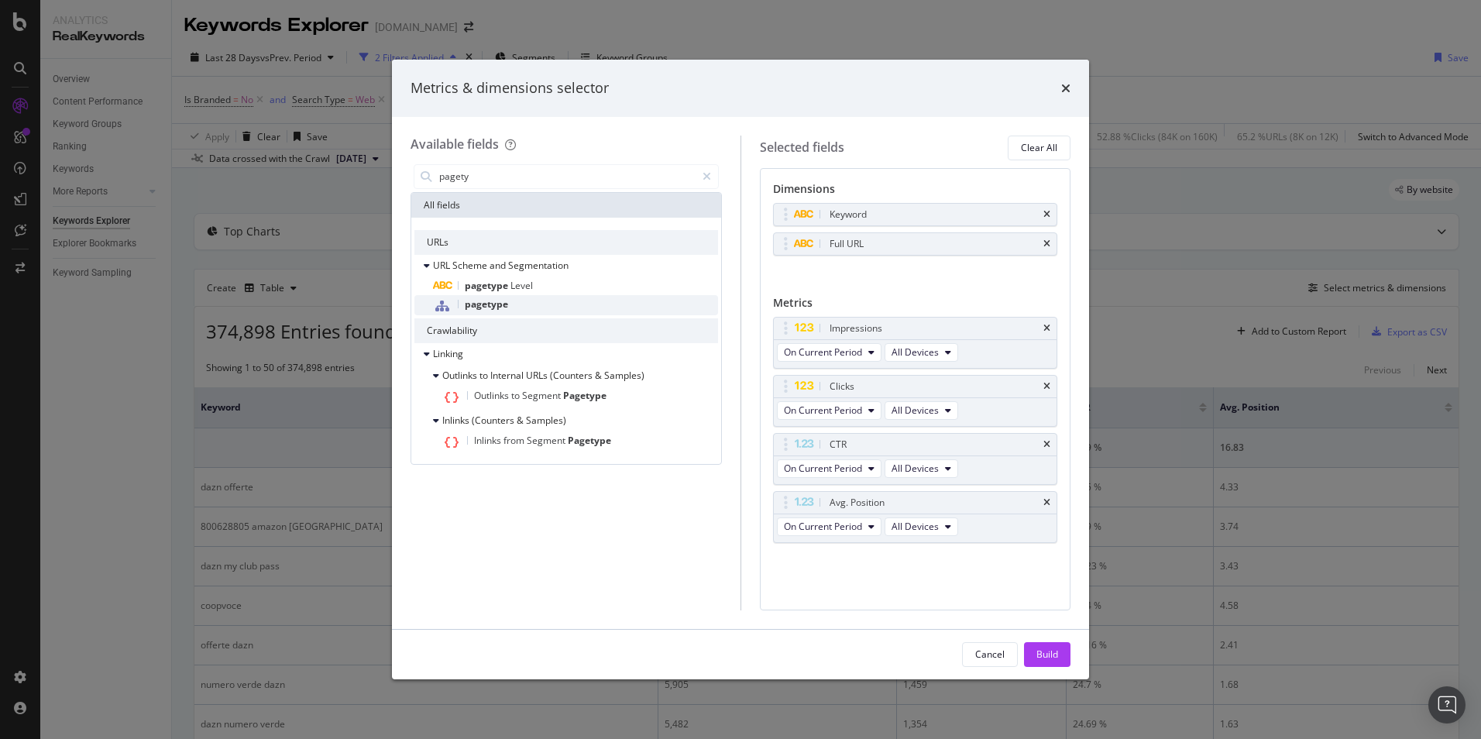
click at [544, 299] on div "pagetype" at bounding box center [575, 305] width 285 height 20
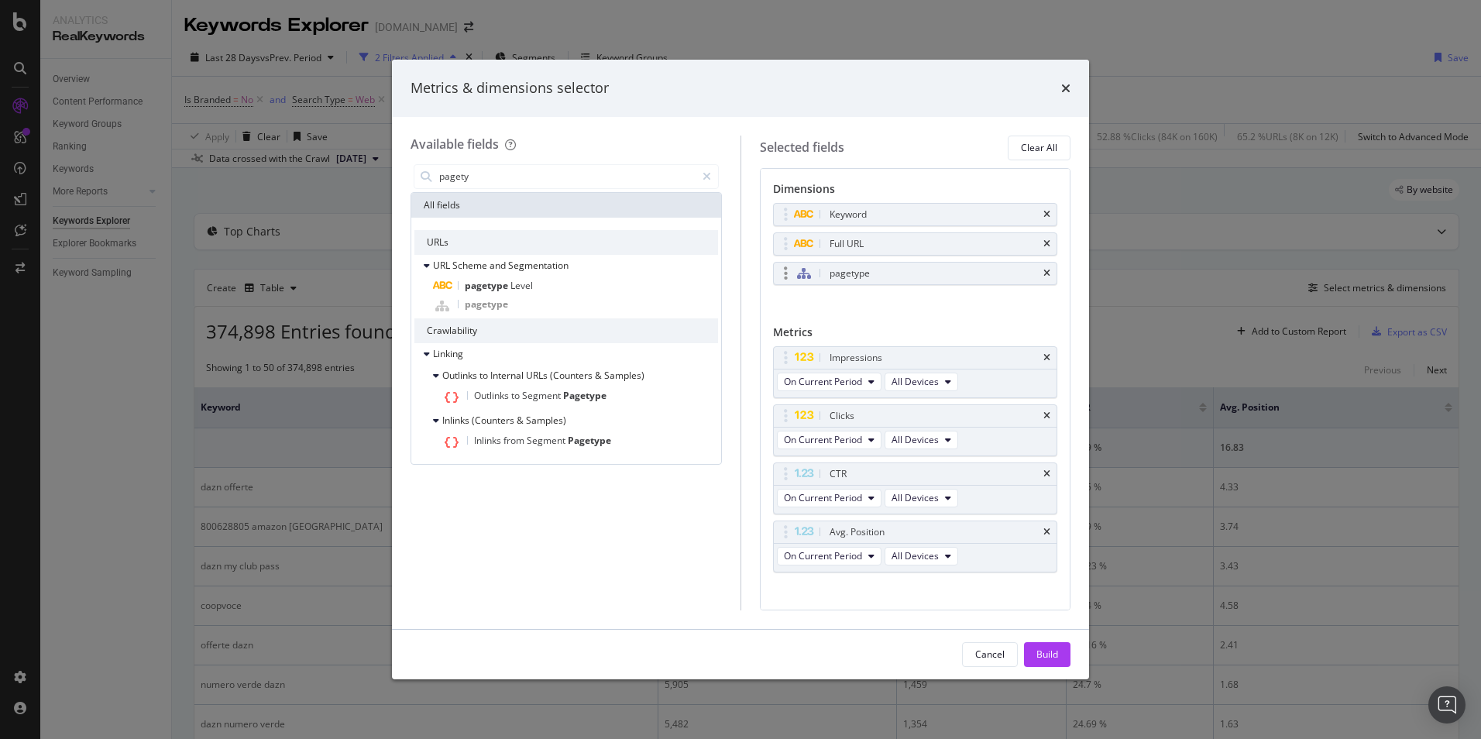
click at [850, 272] on div "pagetype" at bounding box center [850, 273] width 40 height 15
click at [1043, 273] on icon "times" at bounding box center [1046, 273] width 7 height 9
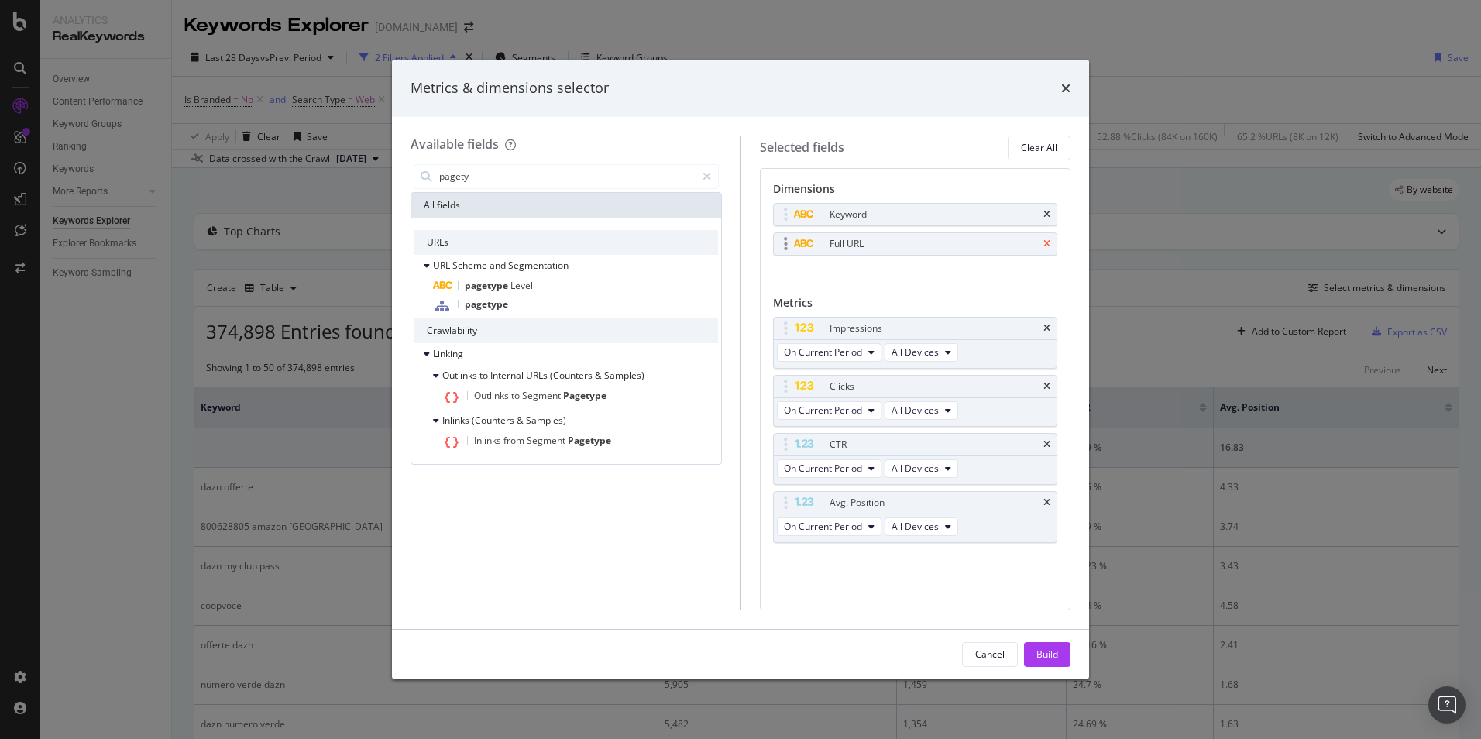
click at [1047, 242] on icon "times" at bounding box center [1046, 243] width 7 height 9
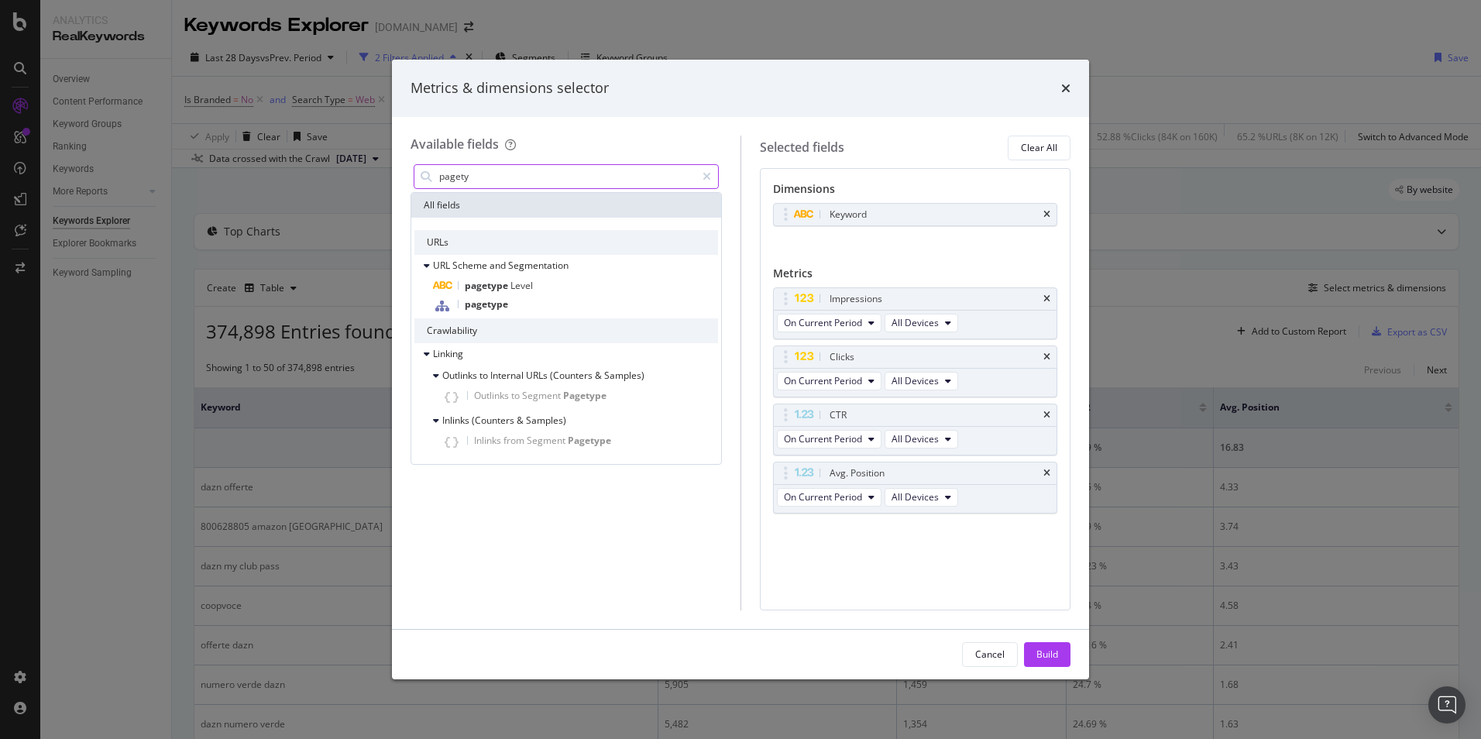
click at [551, 177] on input "pagety" at bounding box center [567, 176] width 258 height 23
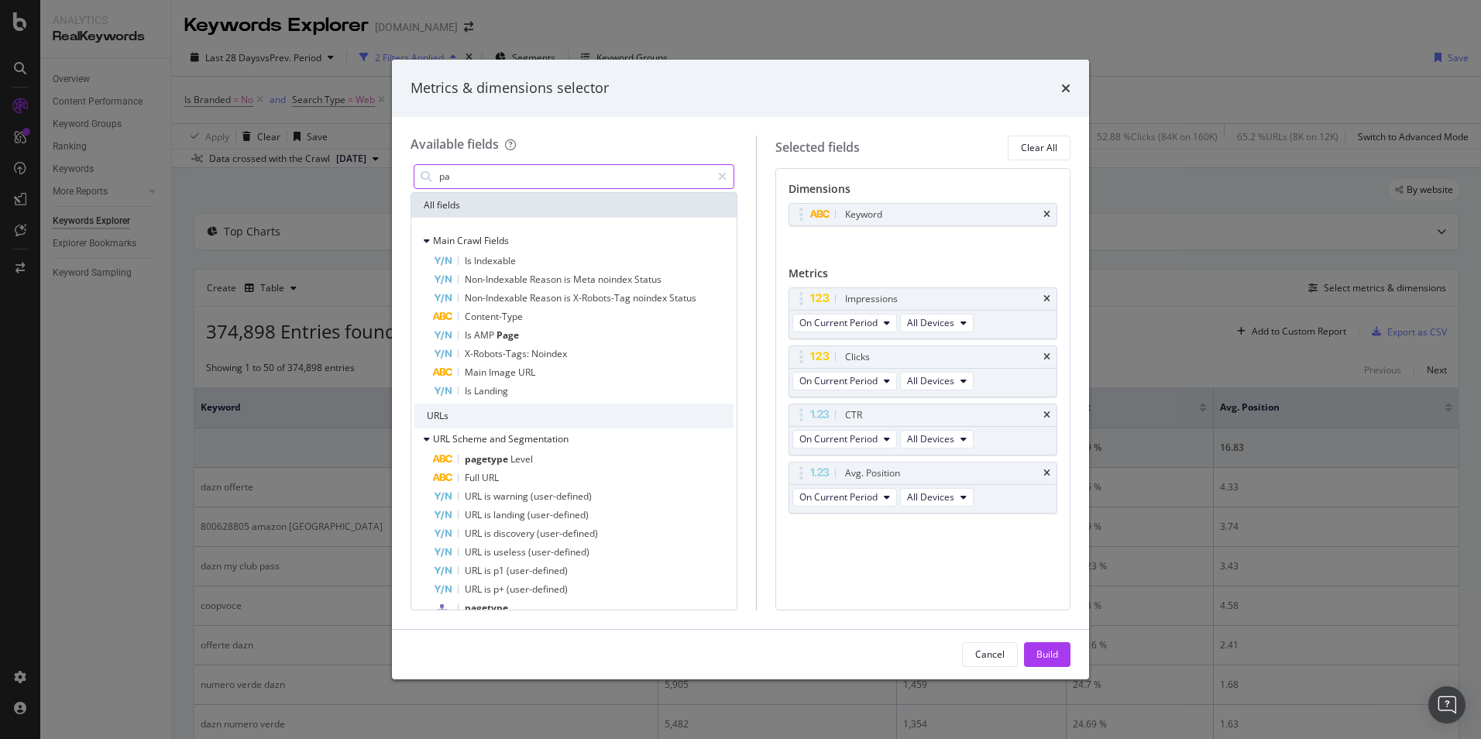
type input "p"
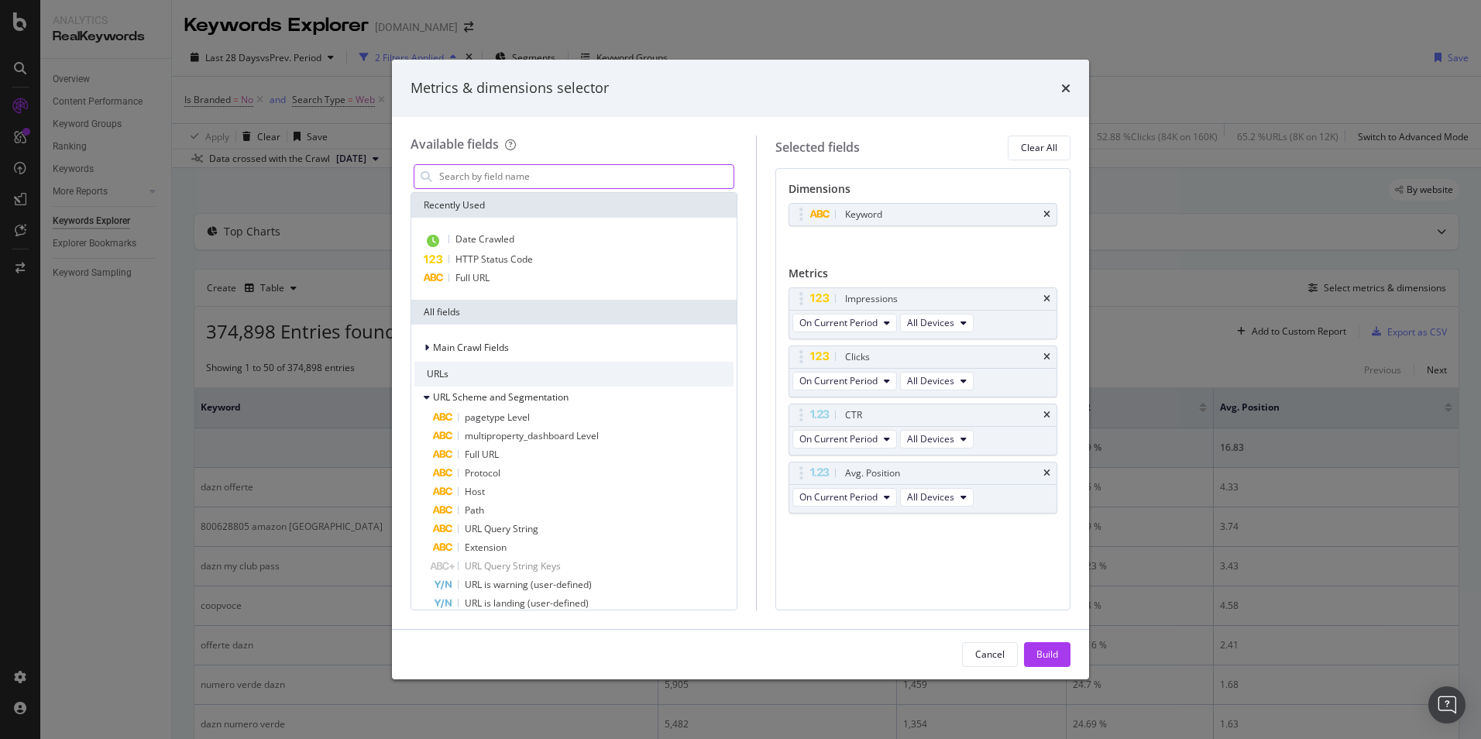
click at [538, 175] on input "modal" at bounding box center [586, 176] width 296 height 23
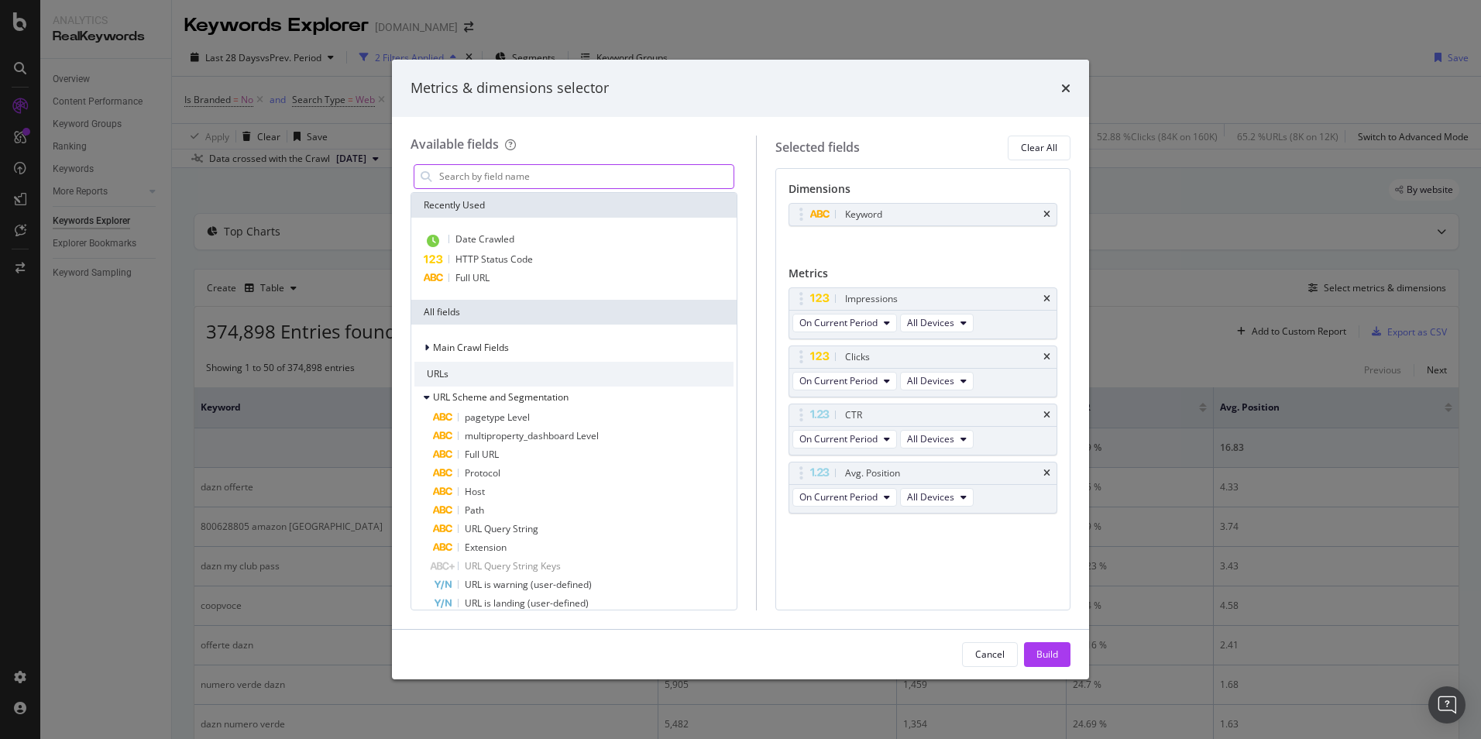
click at [538, 175] on input "modal" at bounding box center [586, 176] width 296 height 23
click at [499, 175] on input "modal" at bounding box center [586, 176] width 296 height 23
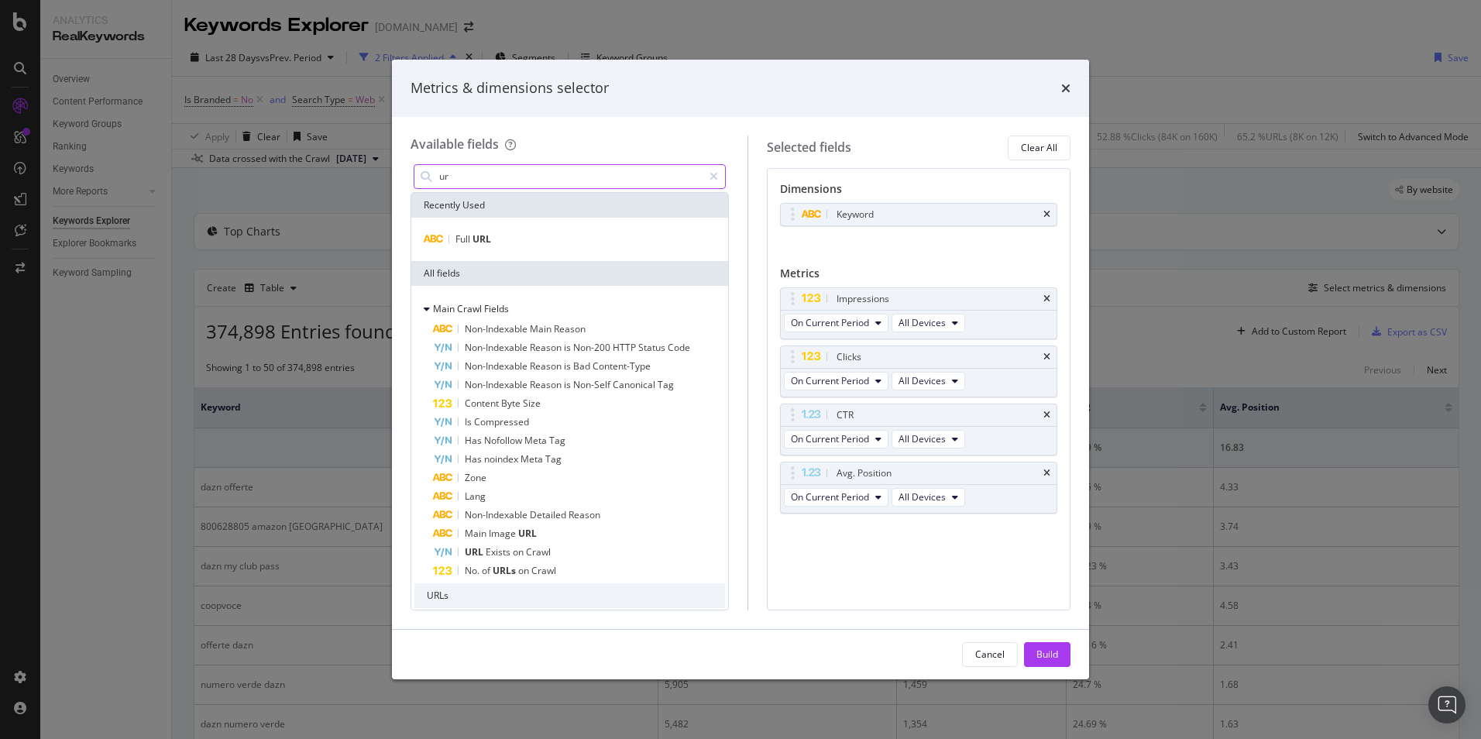
type input "u"
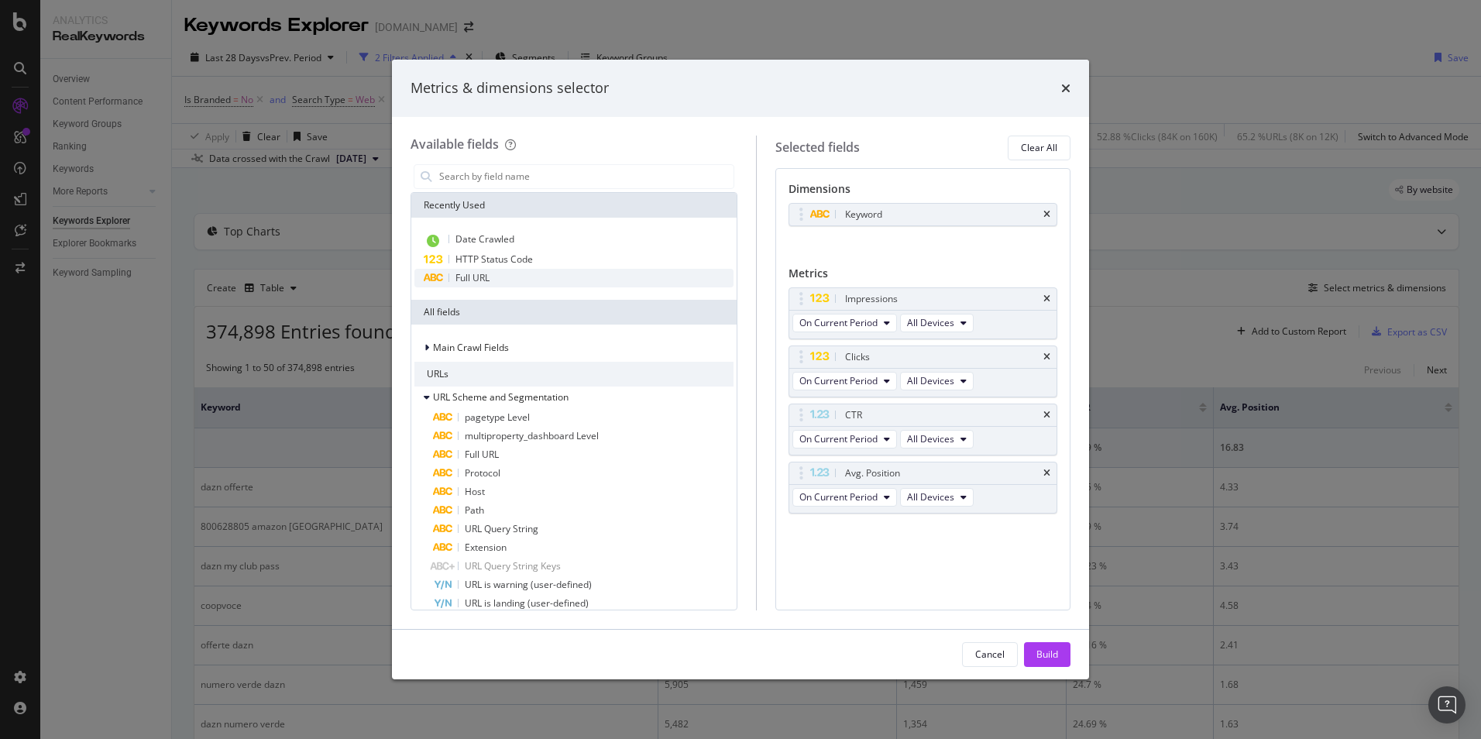
click at [490, 278] on span "Full URL" at bounding box center [472, 277] width 34 height 13
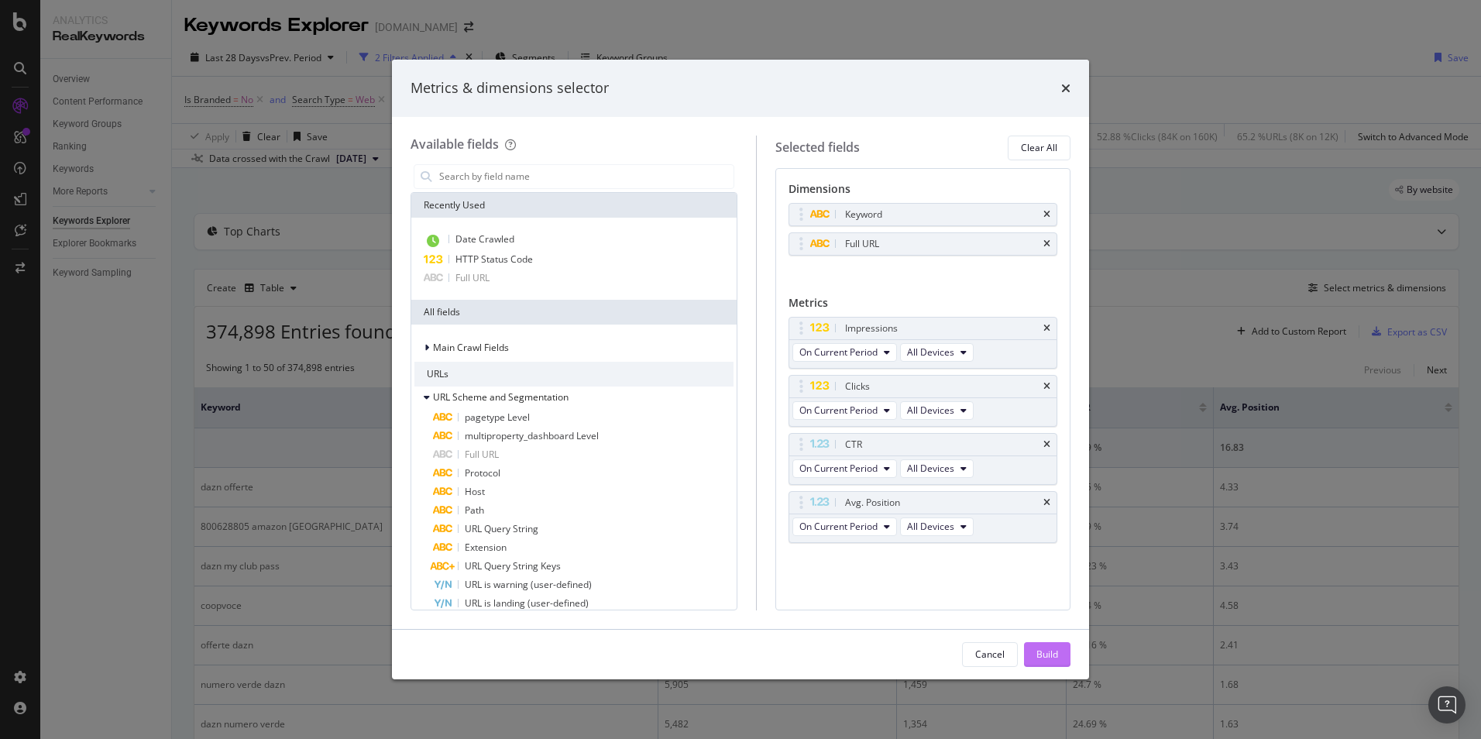
click at [1044, 659] on div "Build" at bounding box center [1047, 654] width 22 height 13
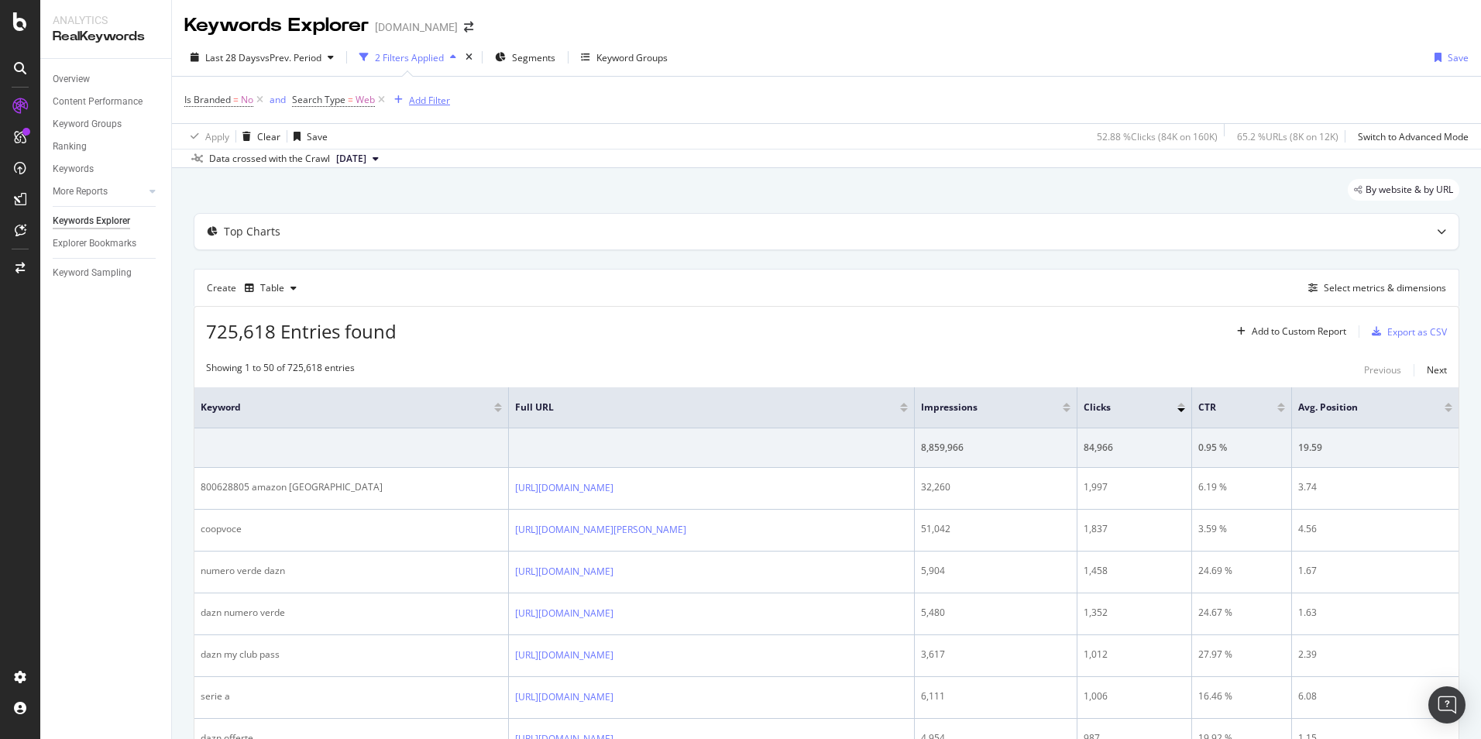
click at [429, 105] on div "Add Filter" at bounding box center [429, 100] width 41 height 13
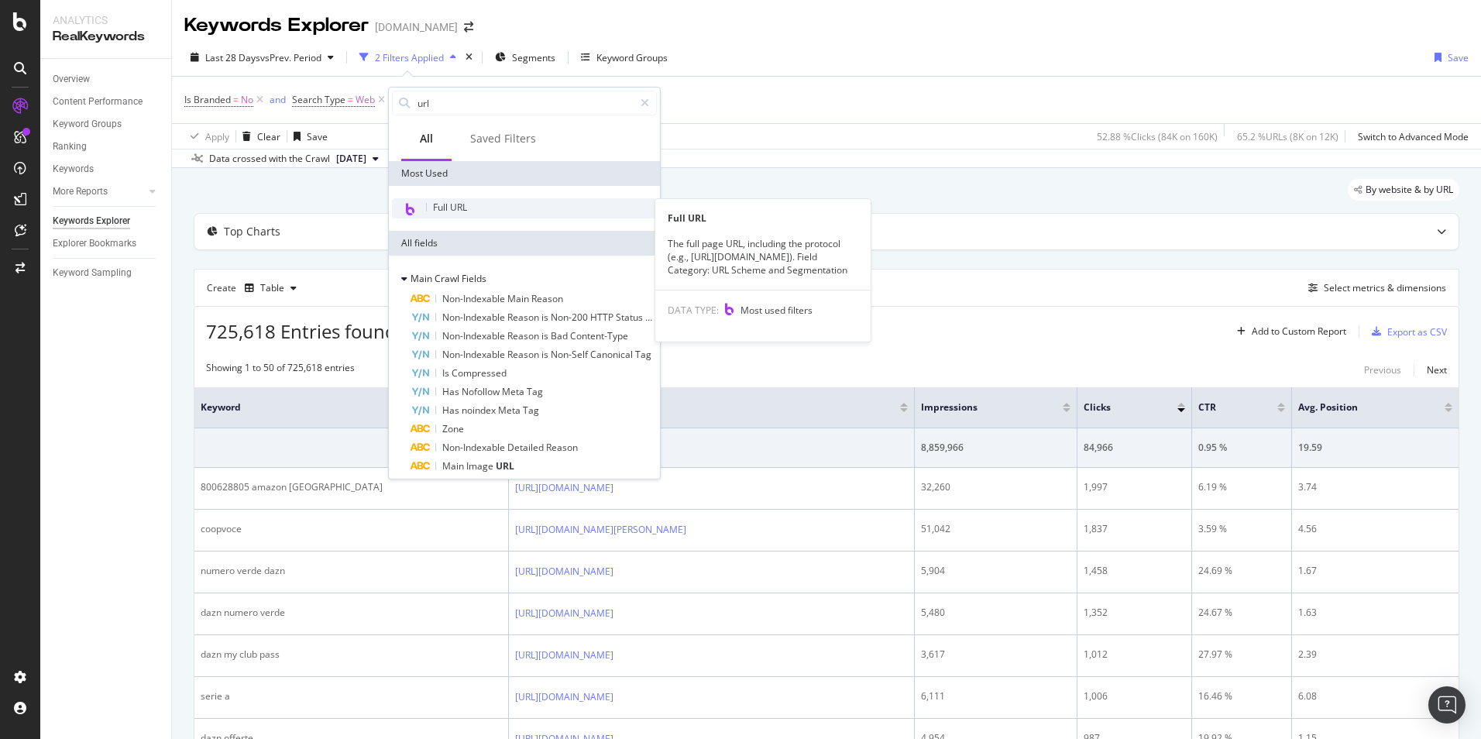
type input "url"
click at [441, 206] on span "Full URL" at bounding box center [450, 207] width 34 height 13
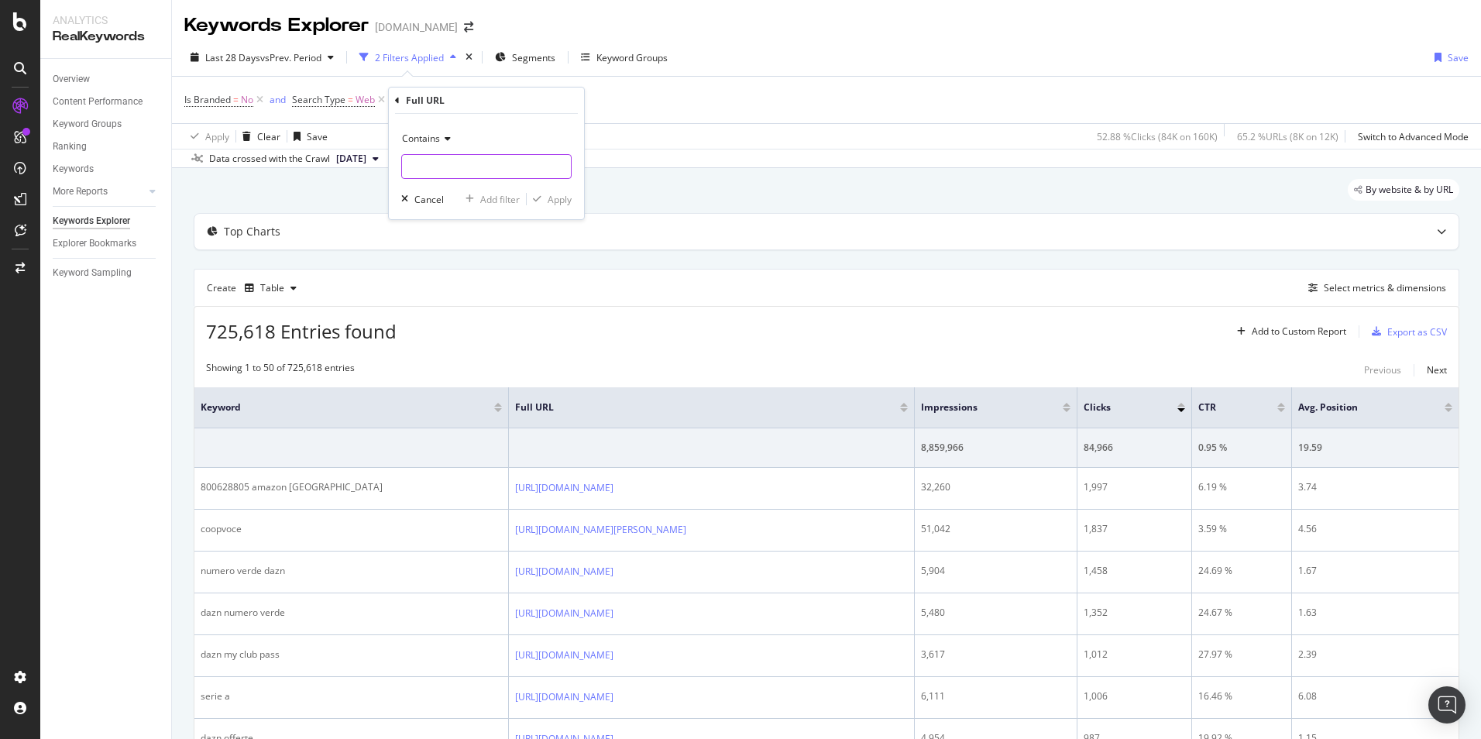
click at [441, 165] on input "text" at bounding box center [486, 166] width 169 height 25
click at [407, 164] on input "news/" at bounding box center [475, 166] width 146 height 25
type input "/news/"
click at [567, 202] on div "Apply" at bounding box center [560, 199] width 24 height 13
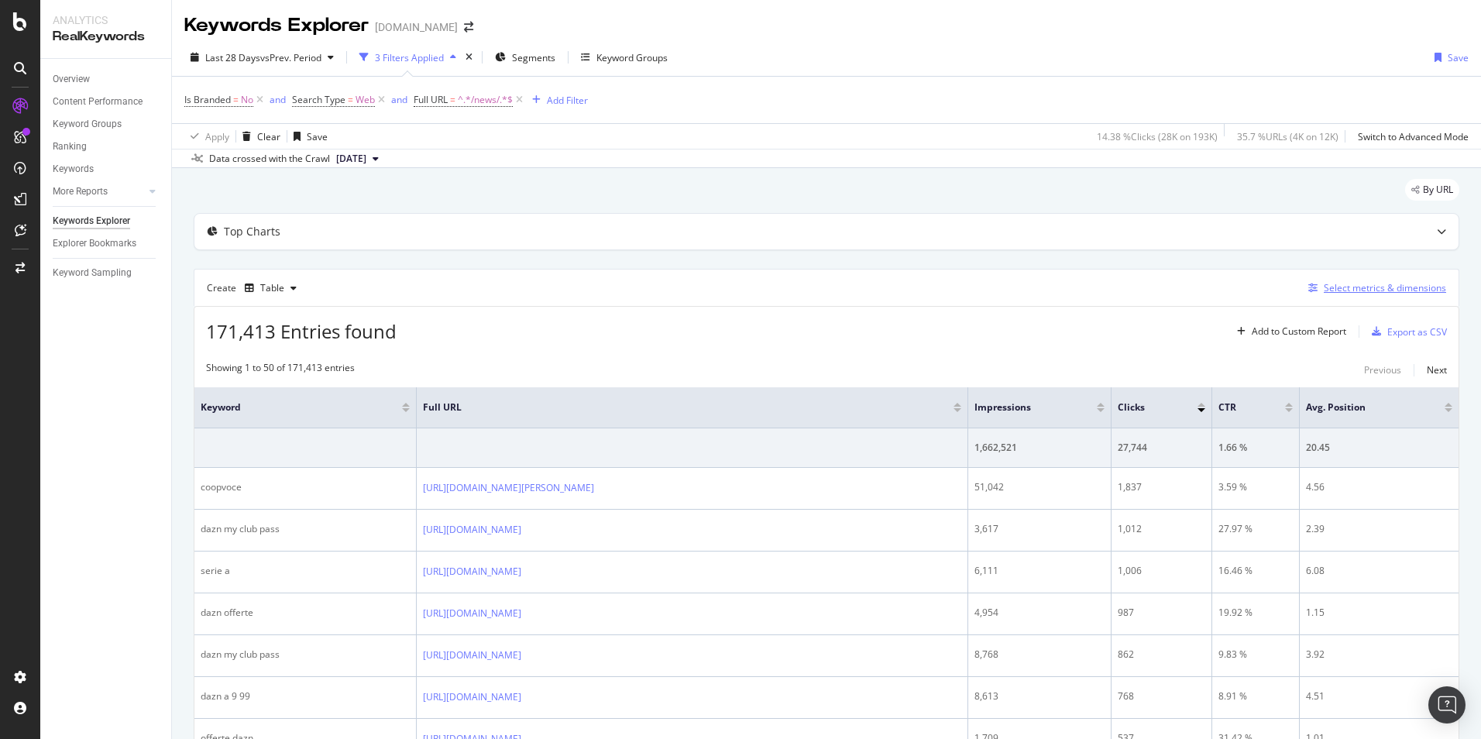
click at [1391, 292] on div "Select metrics & dimensions" at bounding box center [1385, 287] width 122 height 13
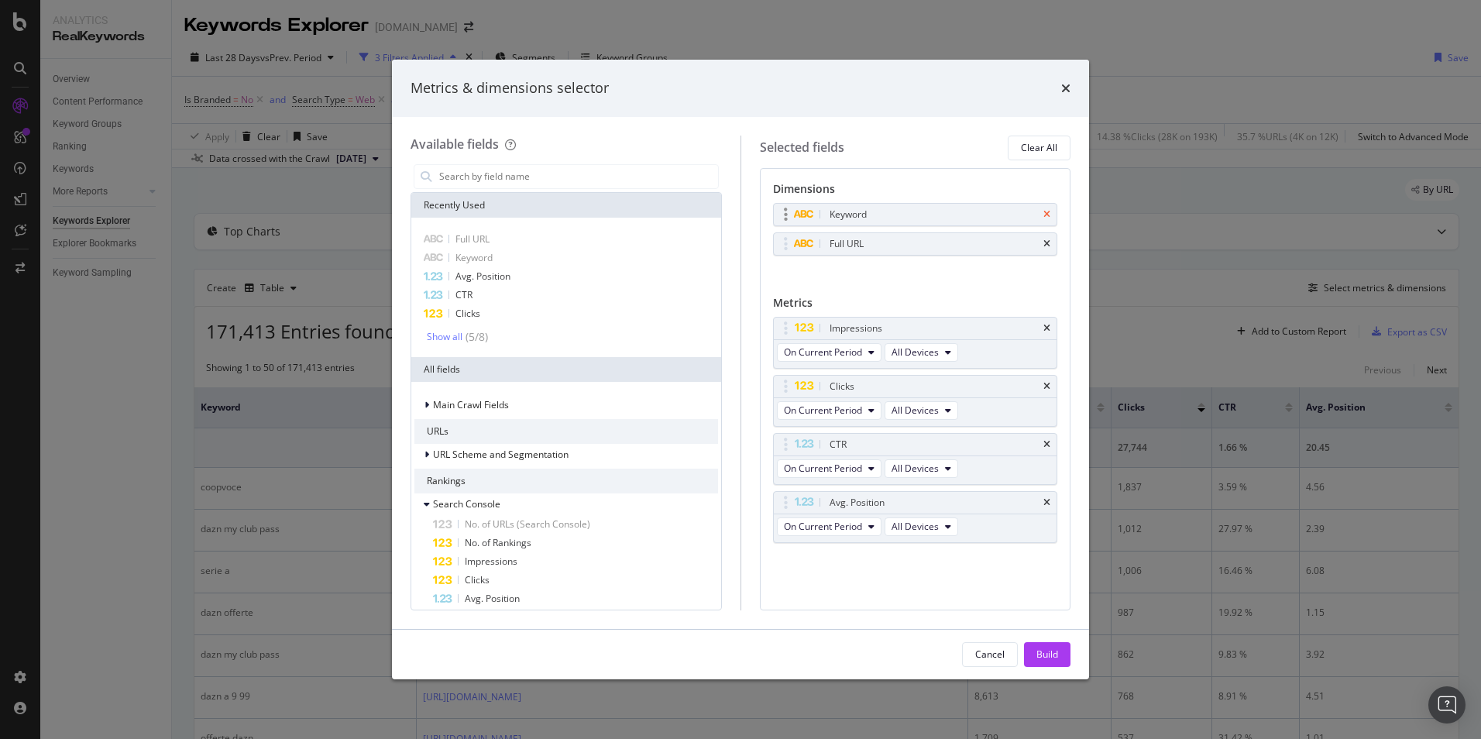
click at [1049, 213] on icon "times" at bounding box center [1046, 214] width 7 height 9
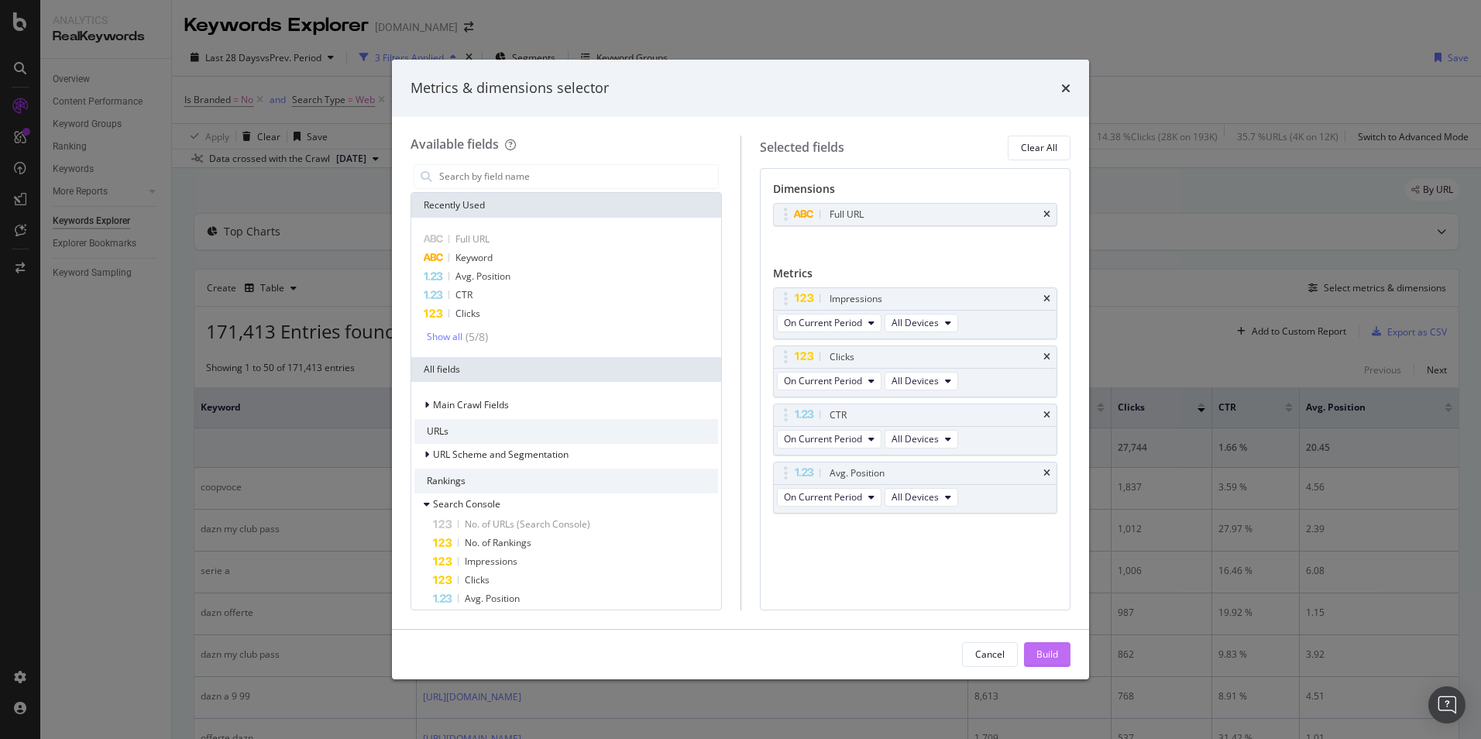
click at [1038, 657] on div "Build" at bounding box center [1047, 654] width 22 height 13
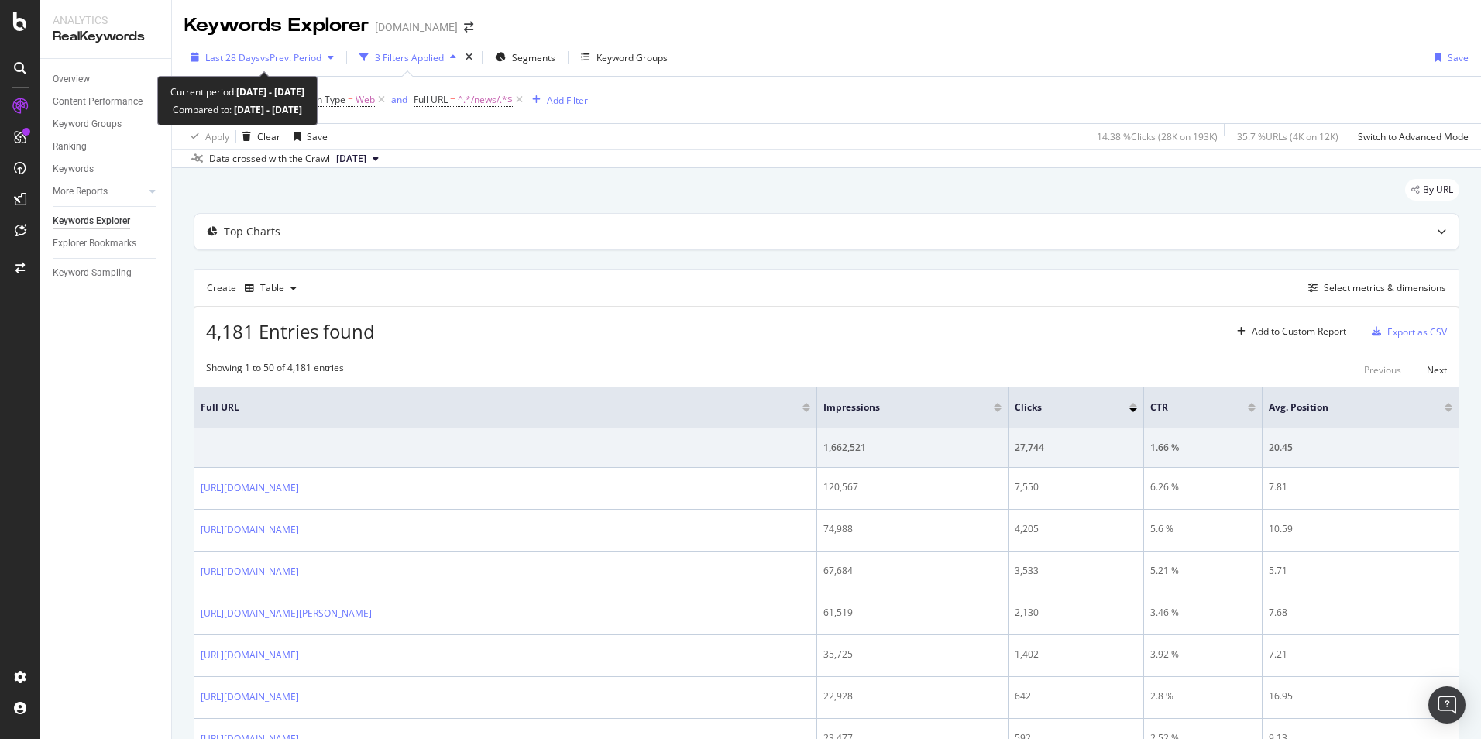
click at [254, 60] on span "Last 28 Days" at bounding box center [232, 57] width 55 height 13
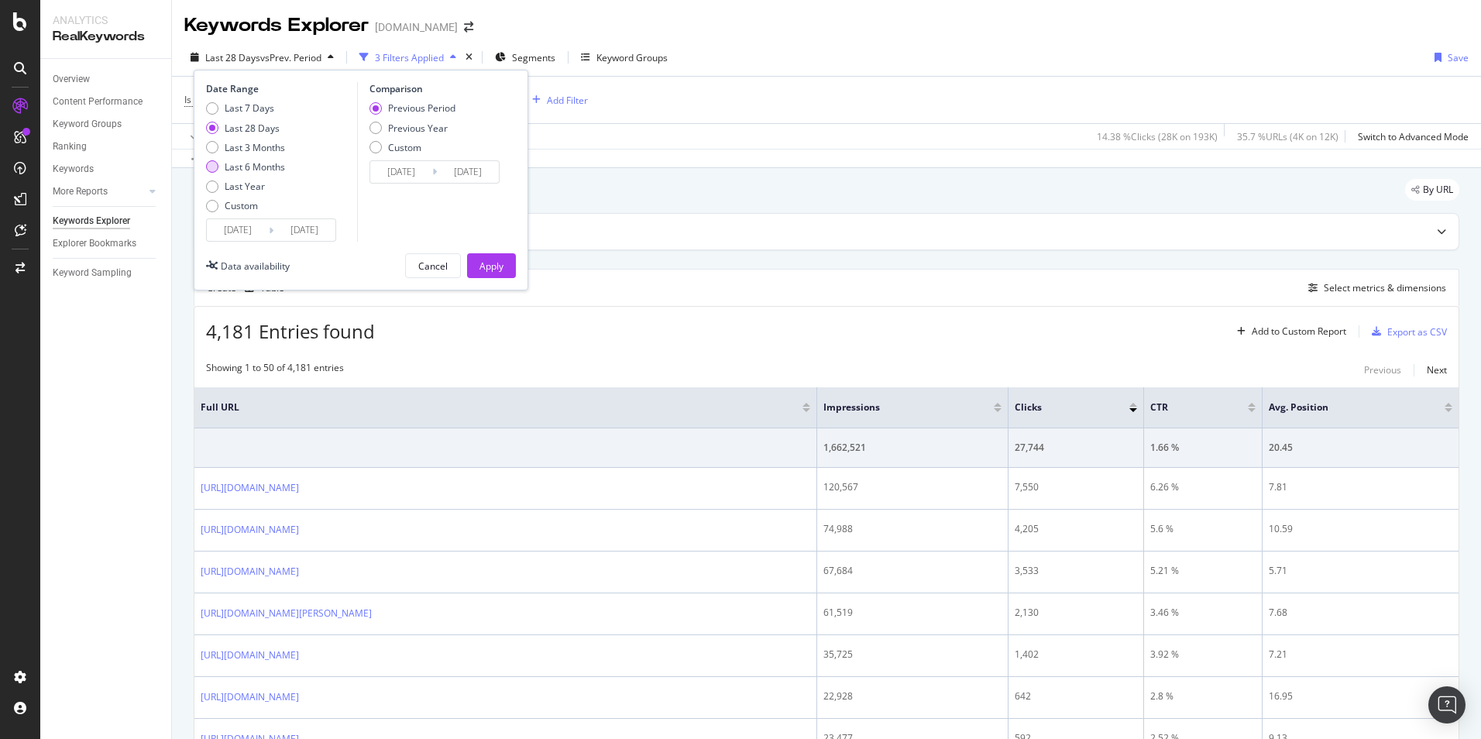
click at [267, 168] on div "Last 6 Months" at bounding box center [255, 166] width 60 height 13
type input "[DATE]"
click at [488, 268] on div "Apply" at bounding box center [491, 265] width 24 height 13
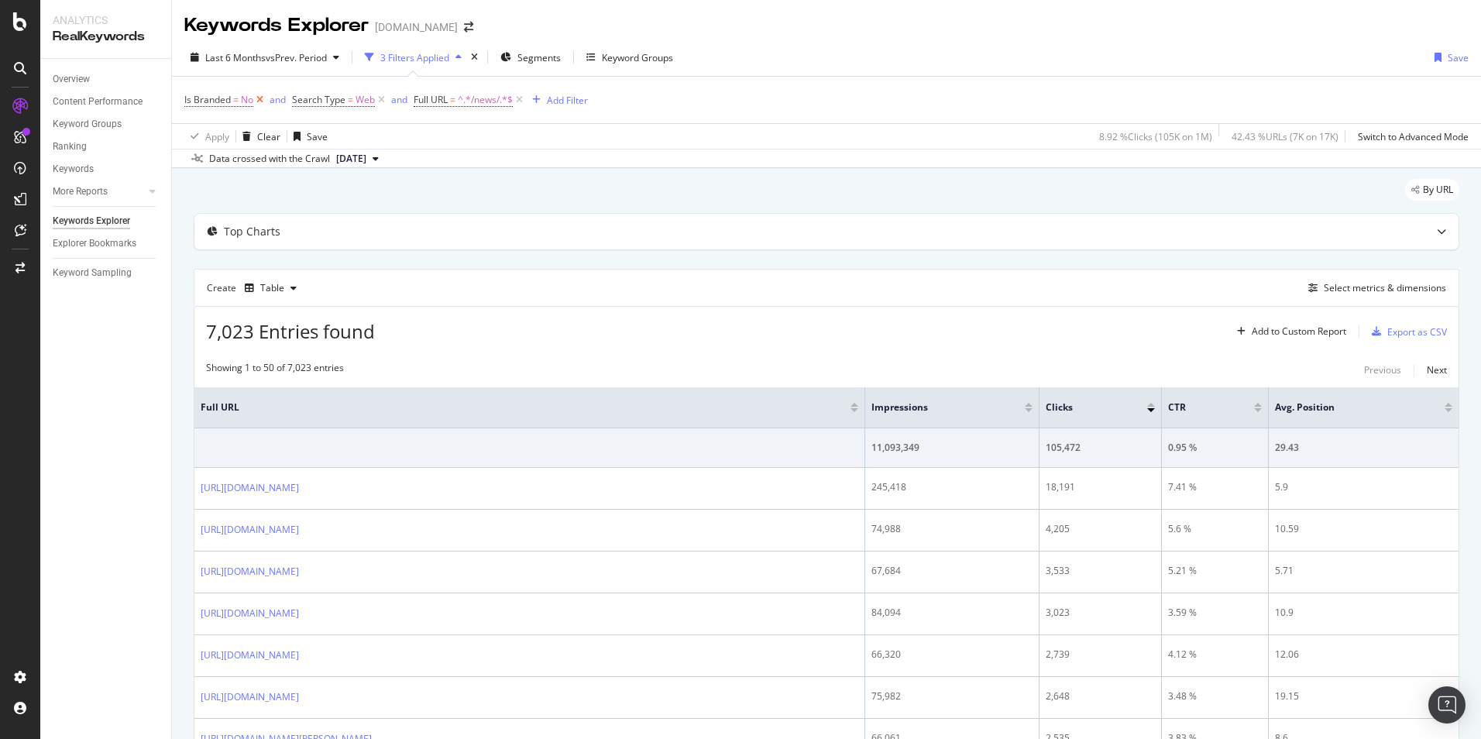
click at [261, 101] on icon at bounding box center [259, 99] width 13 height 15
click at [366, 161] on span "[DATE]" at bounding box center [351, 159] width 30 height 14
click at [273, 100] on icon at bounding box center [273, 99] width 13 height 15
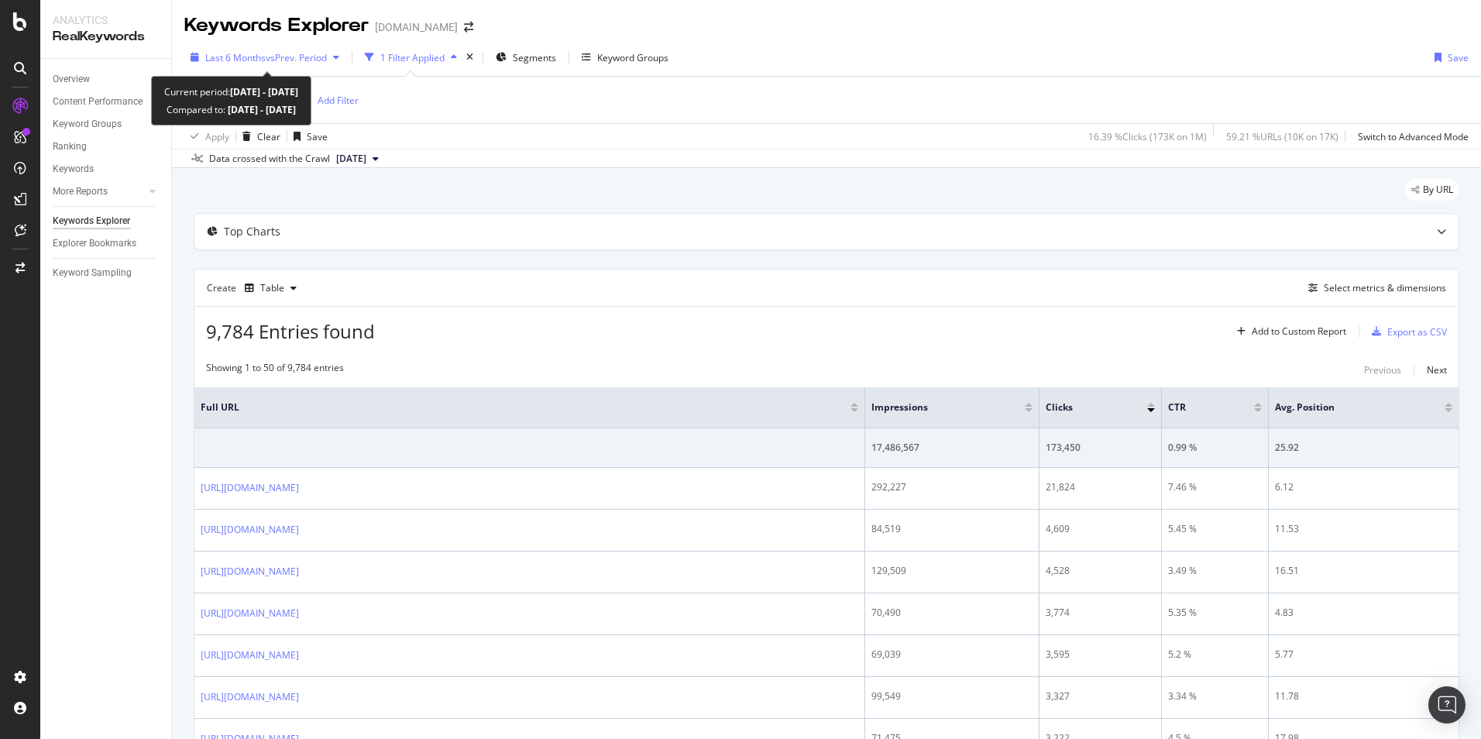
click at [326, 57] on span "vs Prev. Period" at bounding box center [296, 57] width 61 height 13
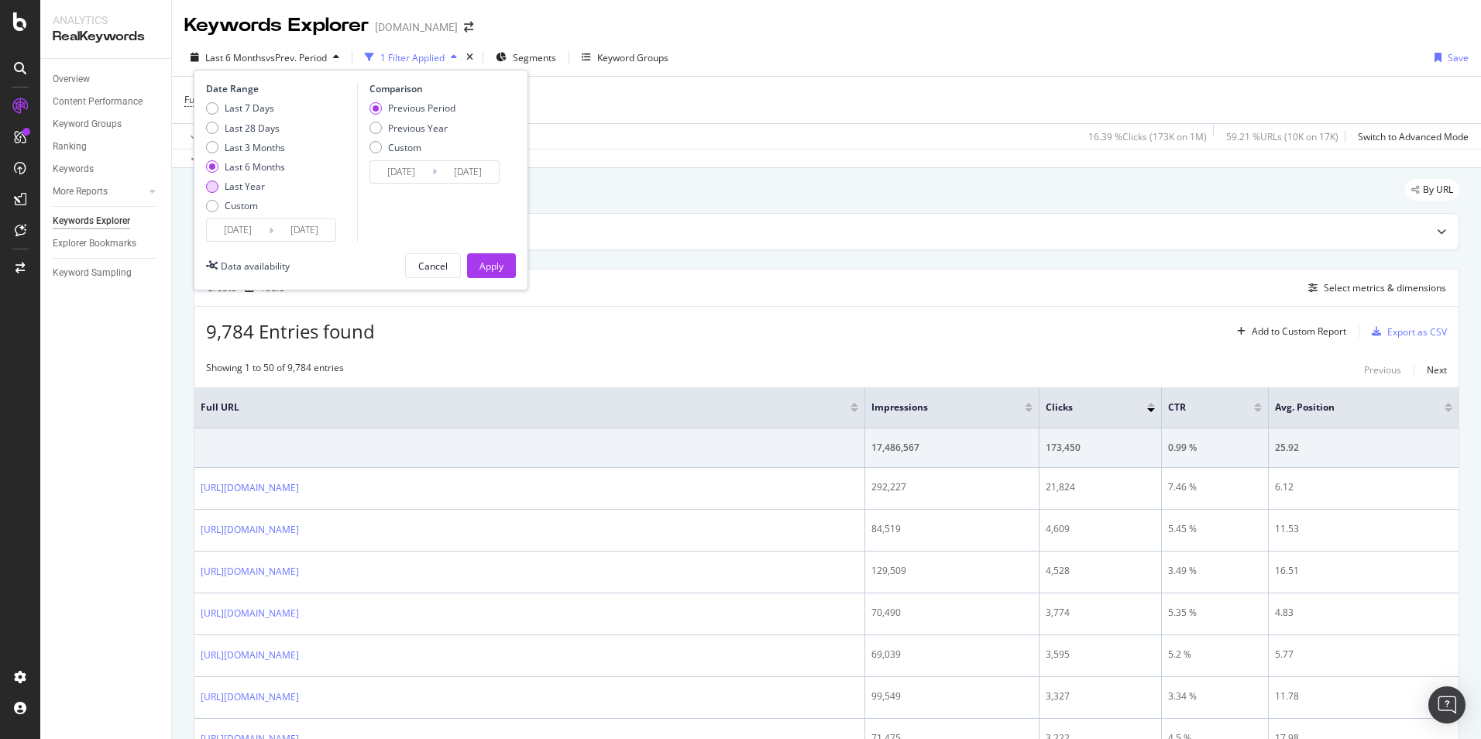
click at [246, 184] on div "Last Year" at bounding box center [245, 186] width 40 height 13
type input "[DATE]"
click at [487, 272] on div "Apply" at bounding box center [491, 265] width 24 height 13
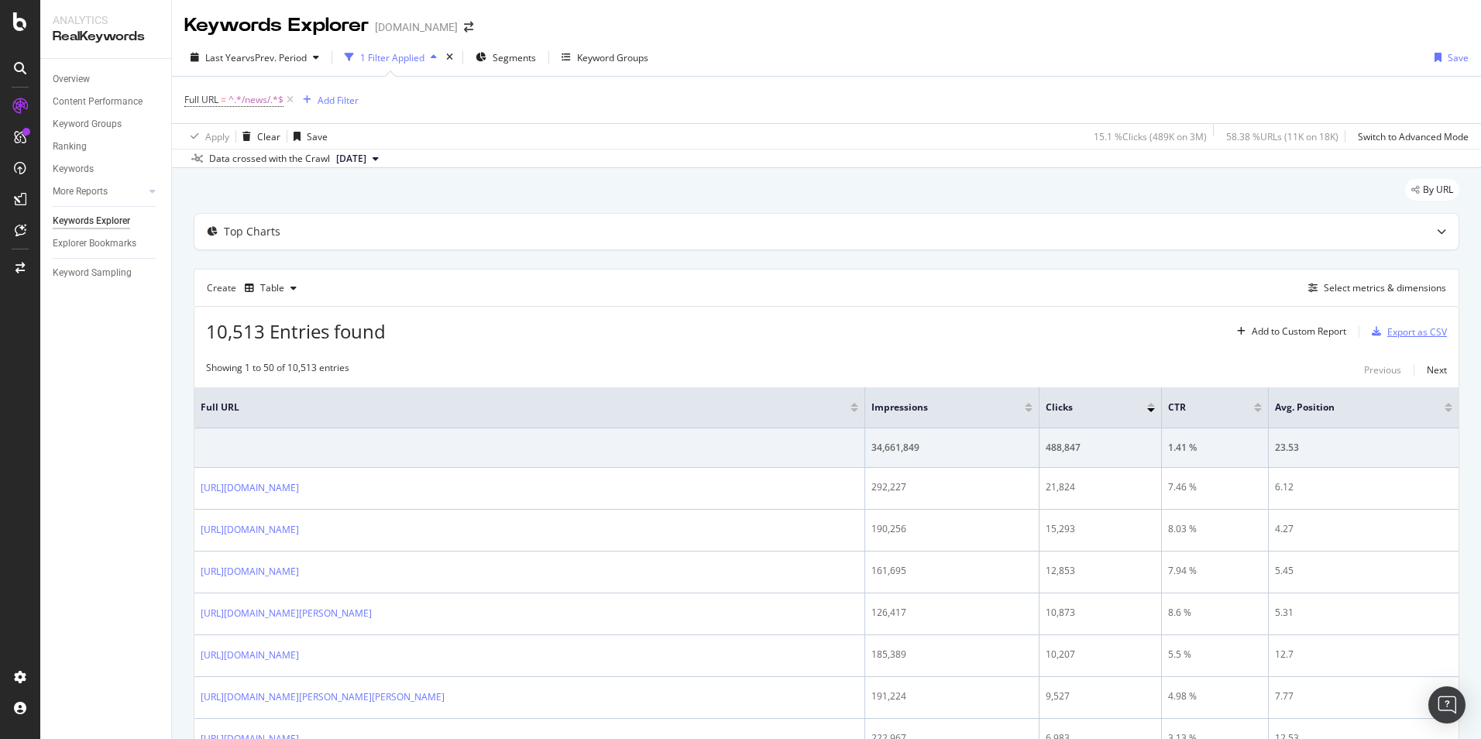
click at [1421, 335] on div "Export as CSV" at bounding box center [1417, 331] width 60 height 13
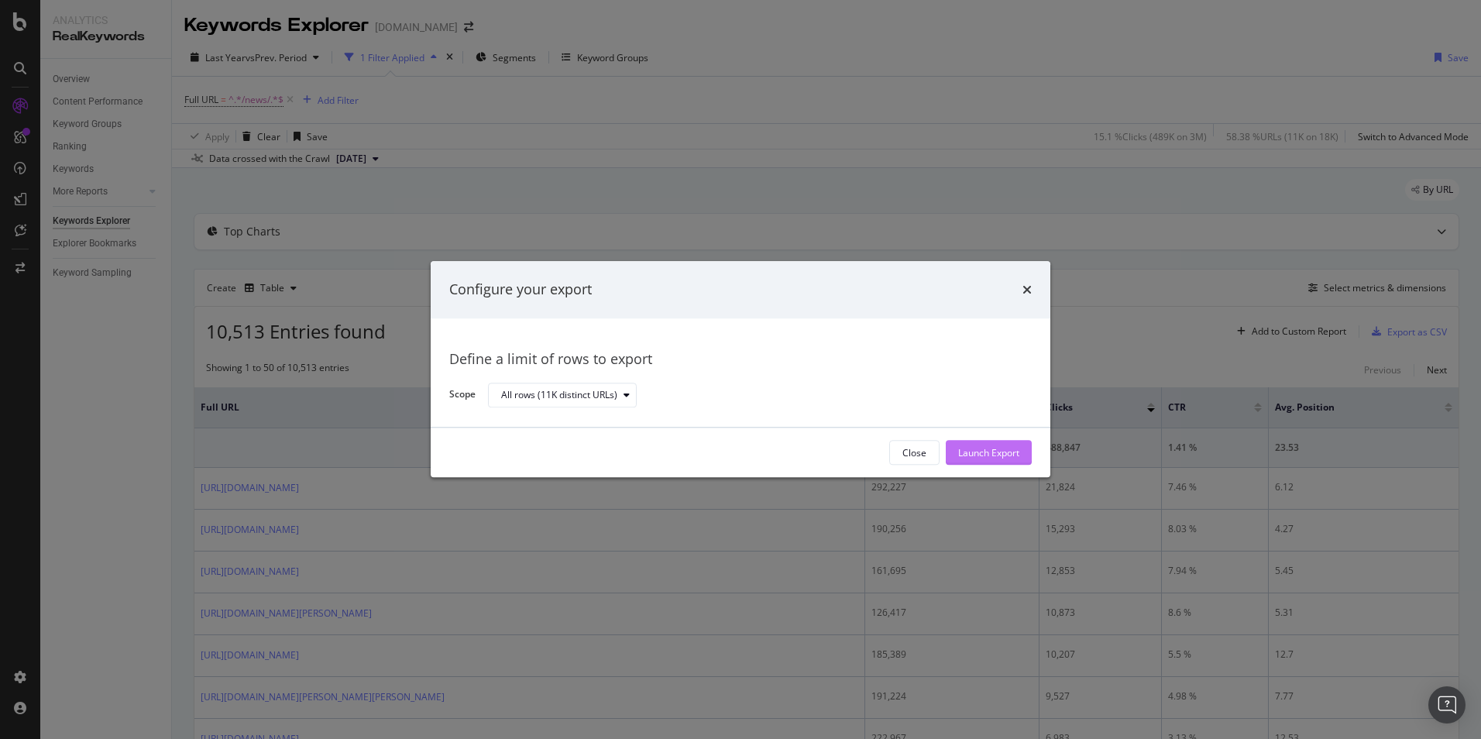
click at [981, 453] on div "Launch Export" at bounding box center [988, 452] width 61 height 13
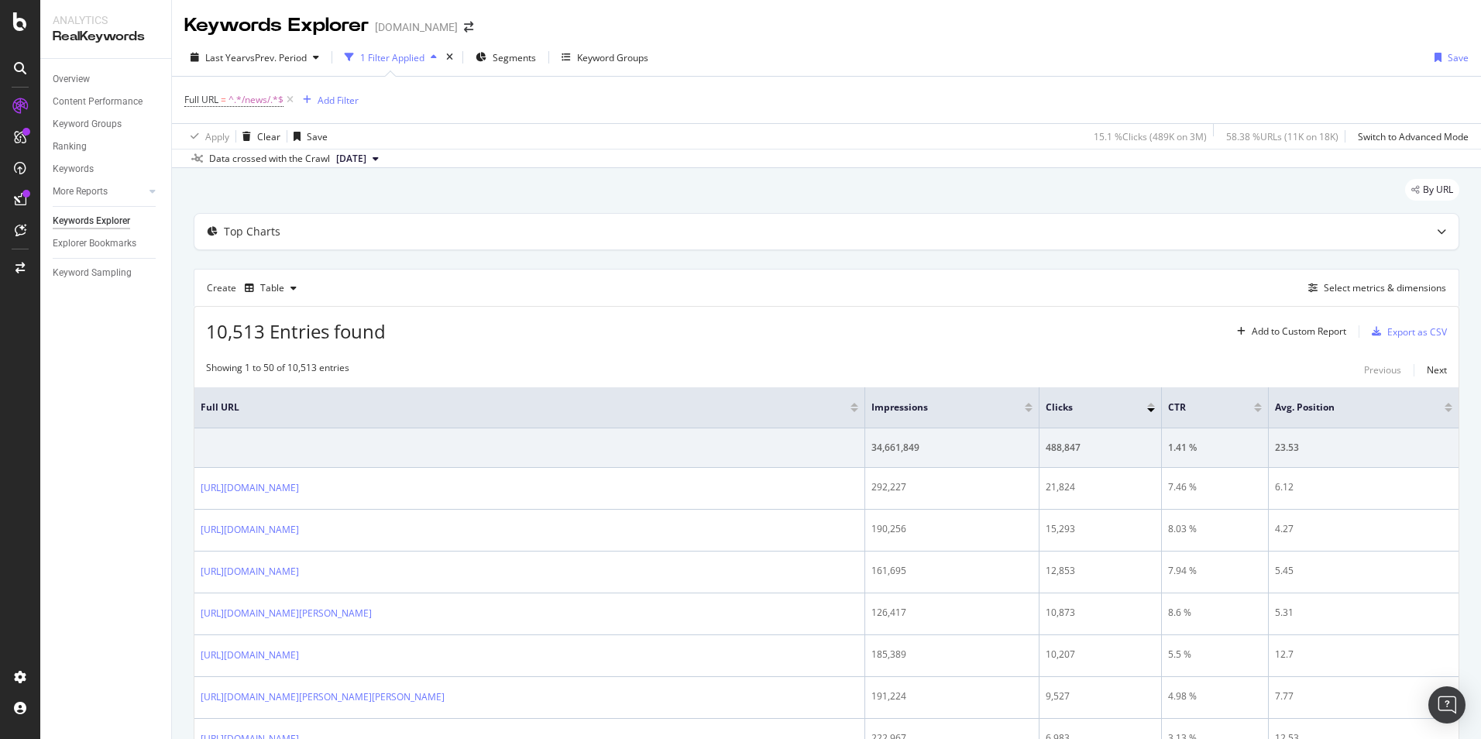
click at [713, 373] on div "Showing 1 to 50 of 10,513 entries Previous Next" at bounding box center [826, 370] width 1264 height 19
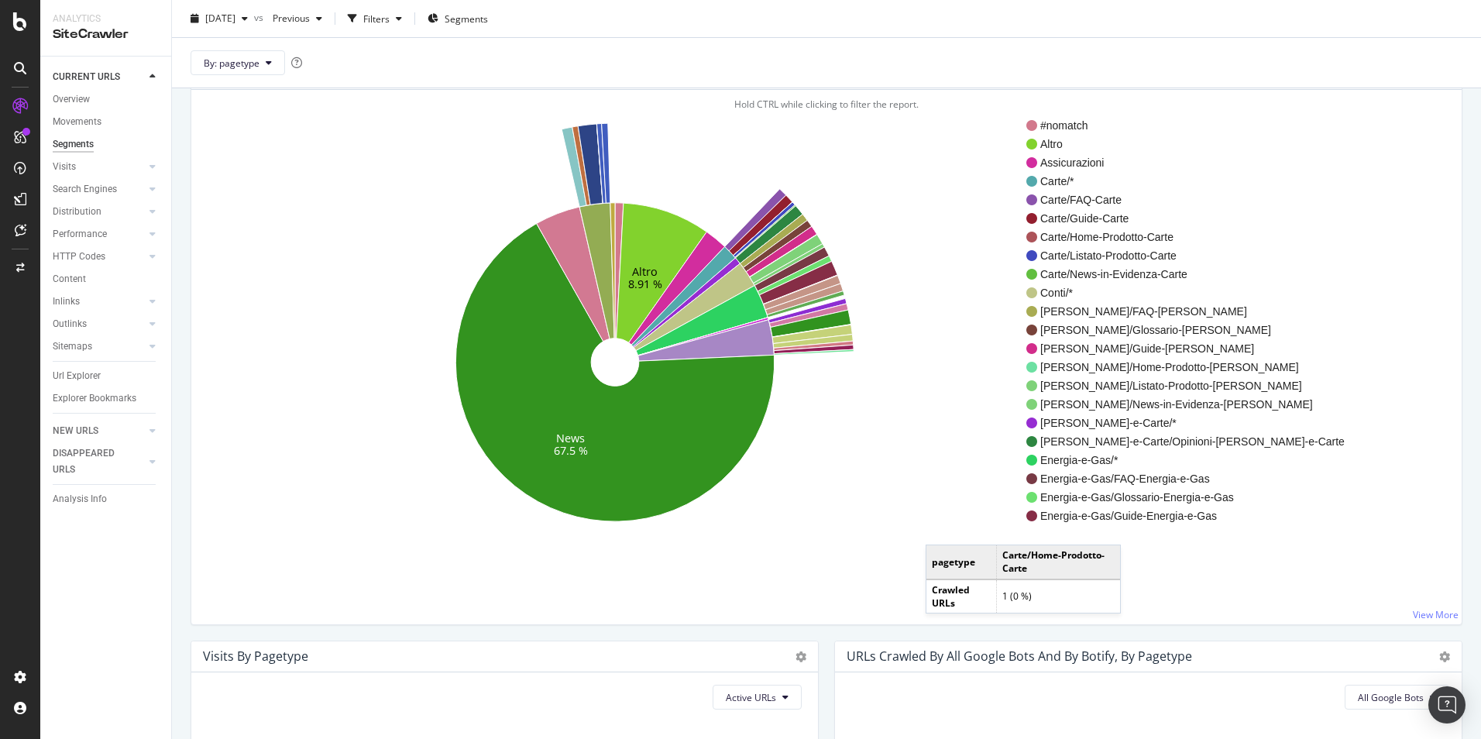
scroll to position [77, 0]
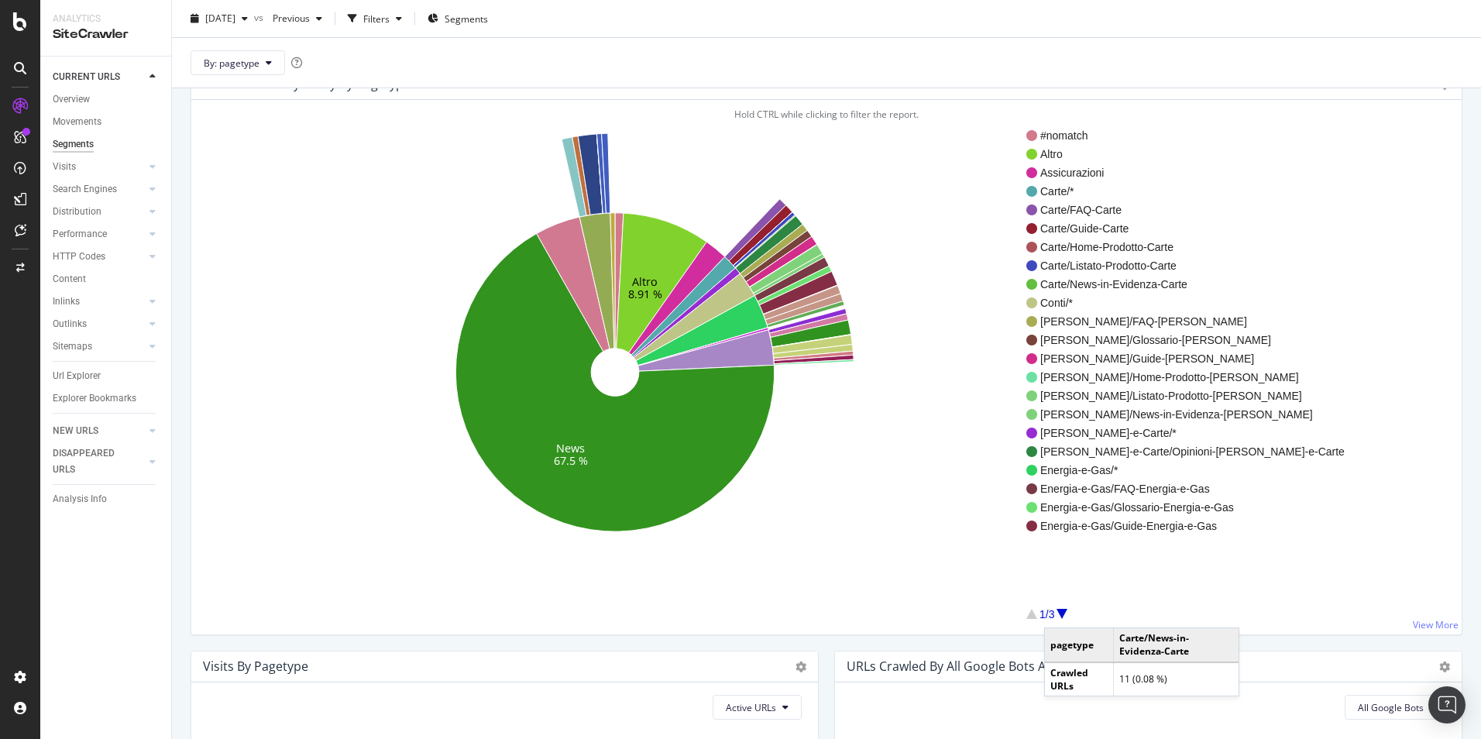
click at [1060, 612] on div at bounding box center [1061, 614] width 11 height 10
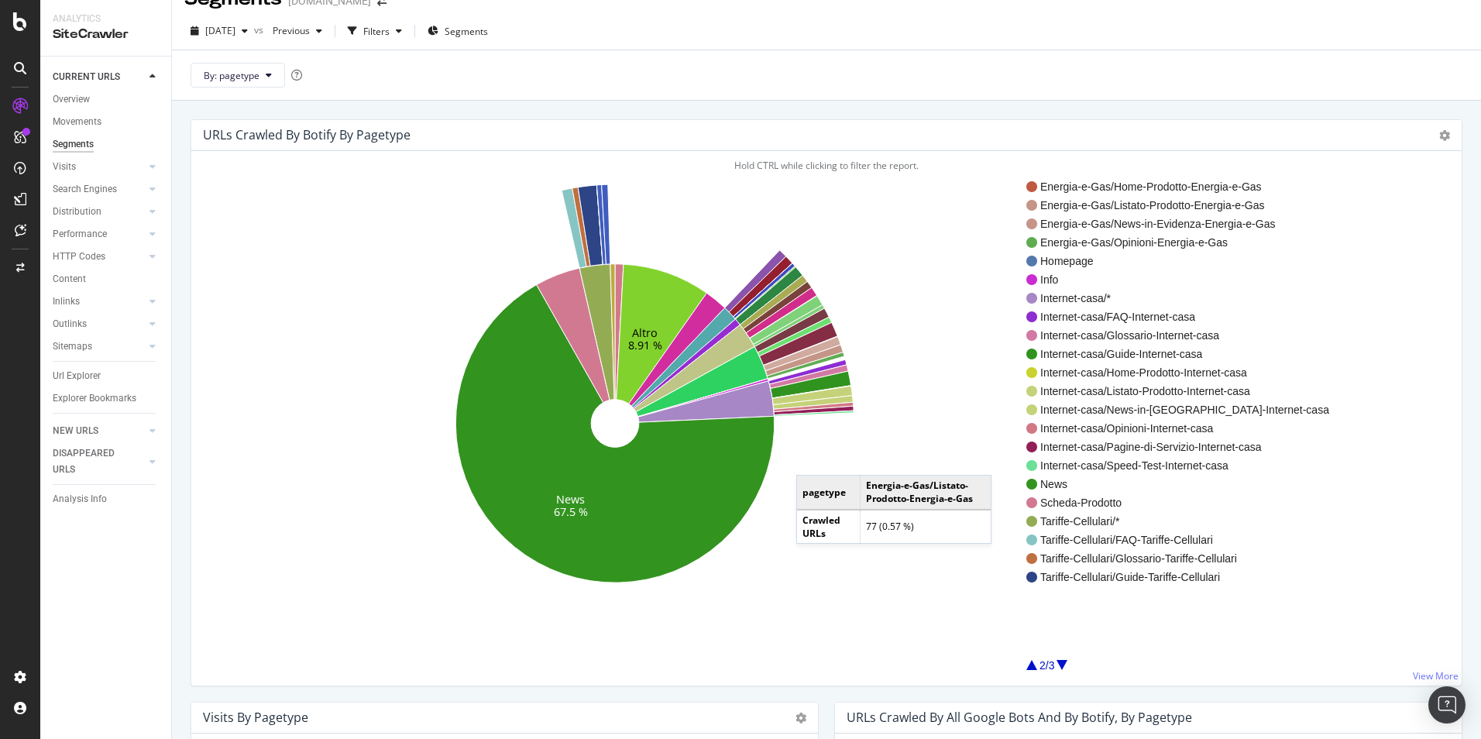
scroll to position [0, 0]
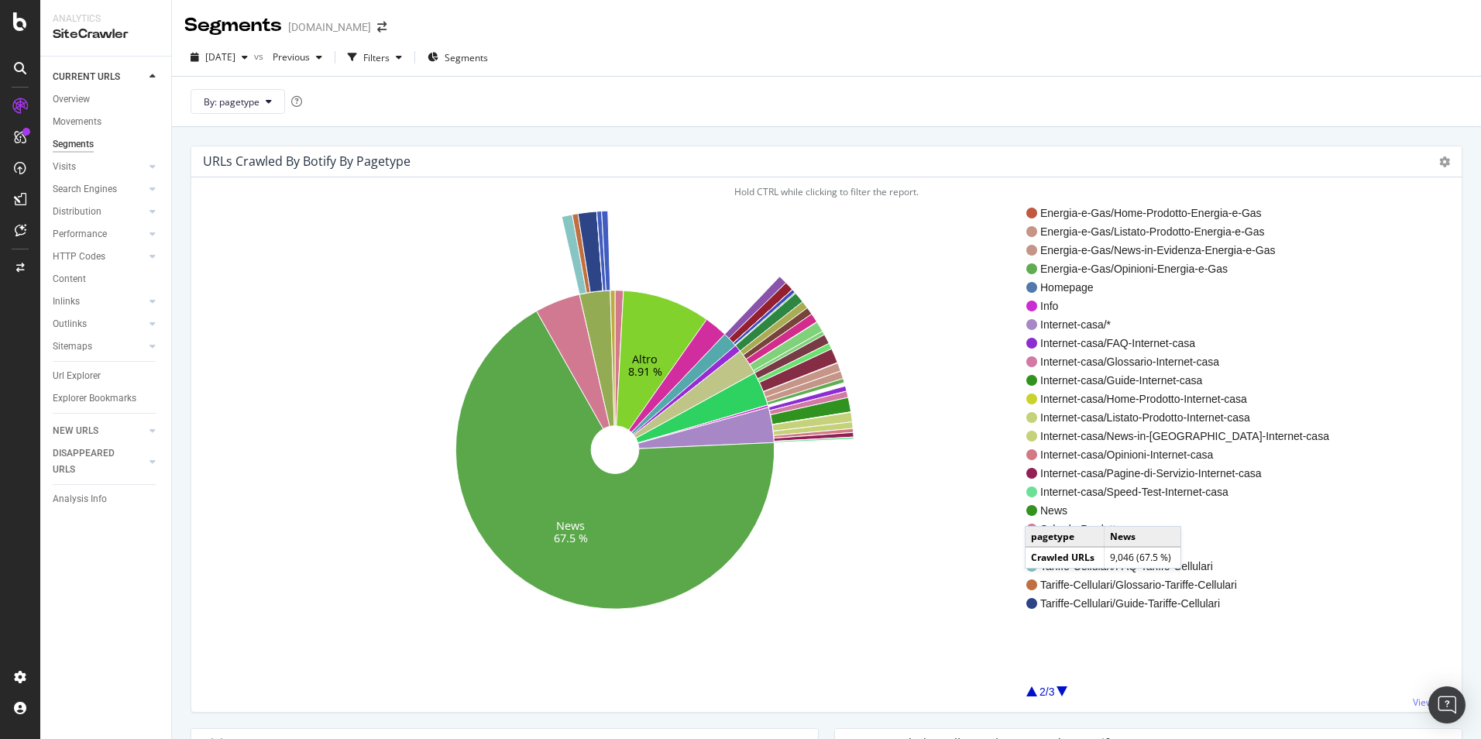
click at [1040, 510] on span "News" at bounding box center [1184, 510] width 289 height 15
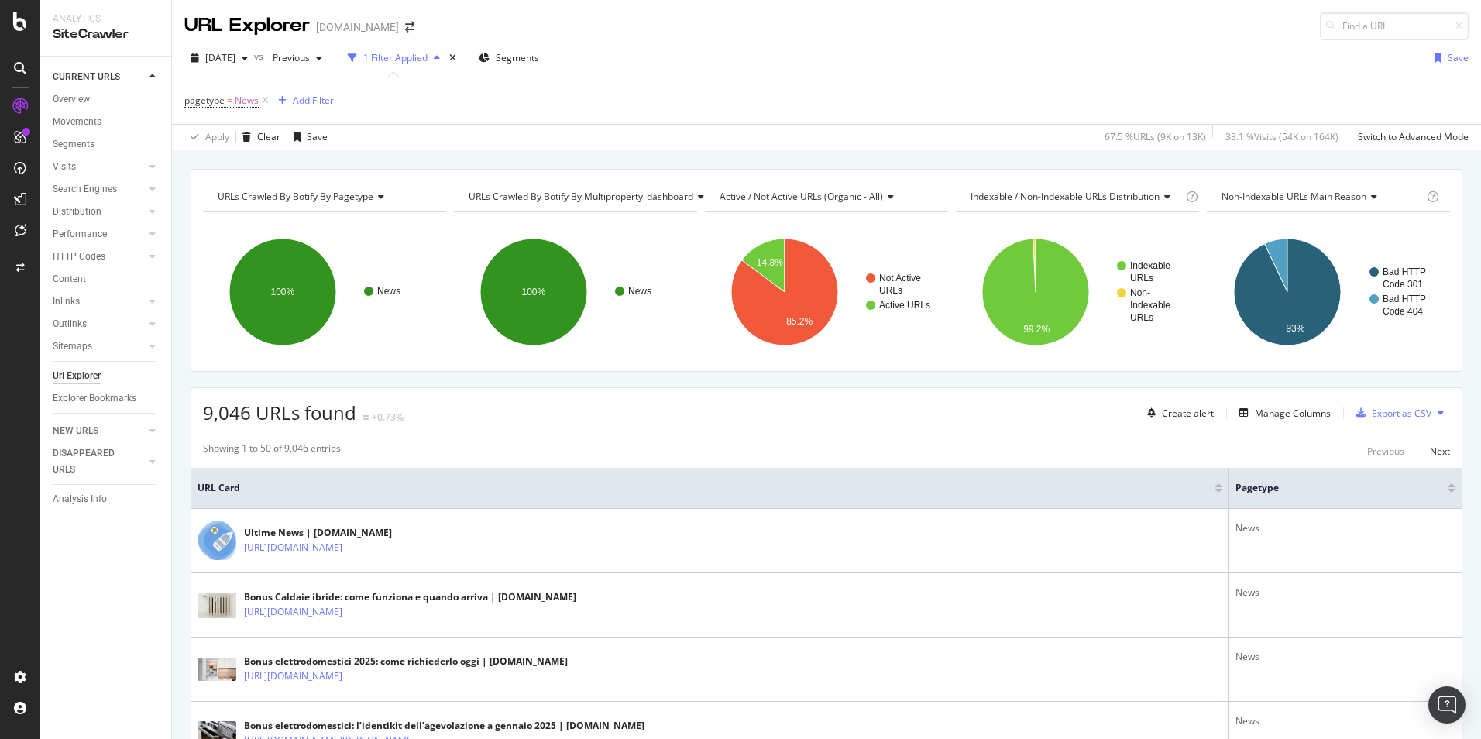
click at [1431, 412] on button at bounding box center [1440, 412] width 19 height 25
click at [1411, 417] on div "Export as CSV" at bounding box center [1402, 413] width 60 height 13
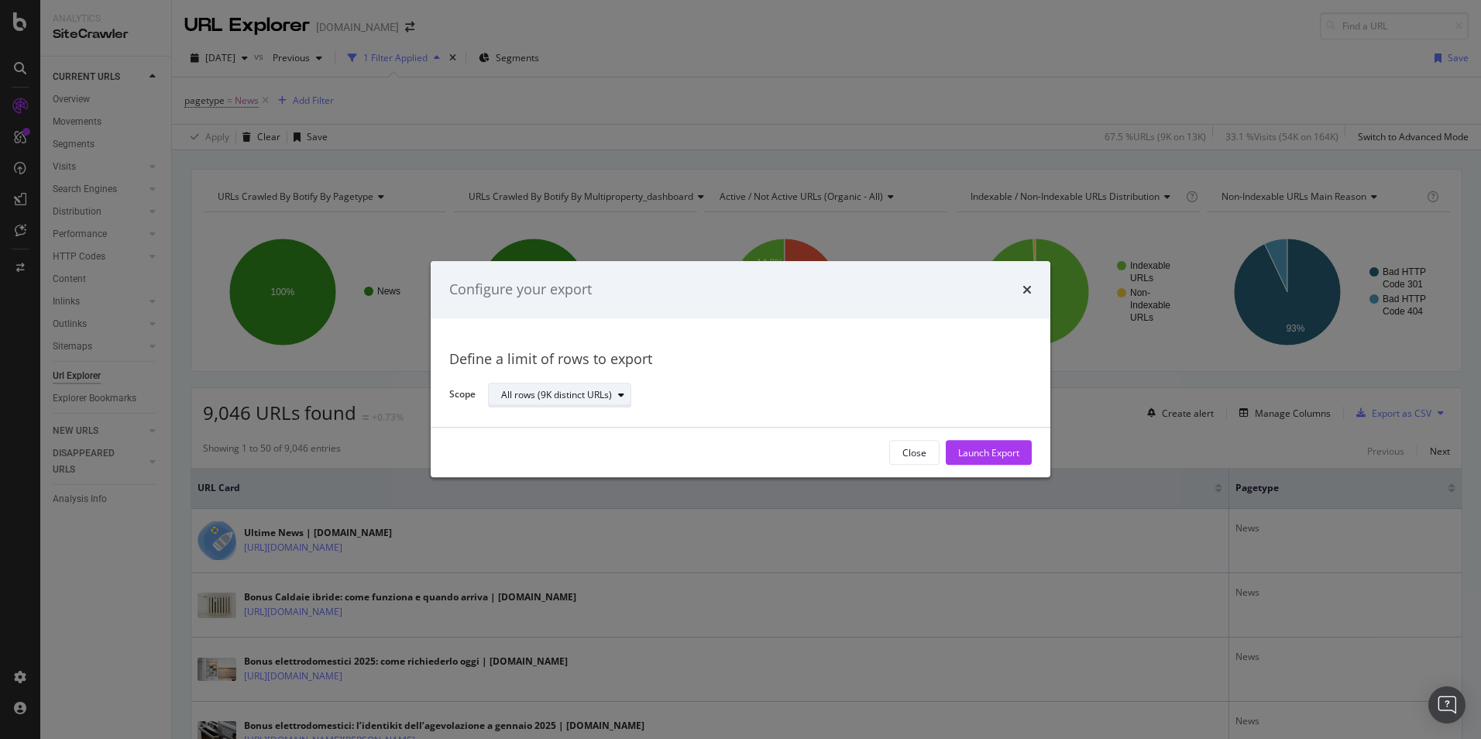
click at [604, 393] on div "All rows (9K distinct URLs)" at bounding box center [556, 394] width 111 height 9
click at [867, 368] on div "Define a limit of rows to export" at bounding box center [740, 359] width 582 height 20
click at [1025, 290] on icon "times" at bounding box center [1026, 289] width 9 height 12
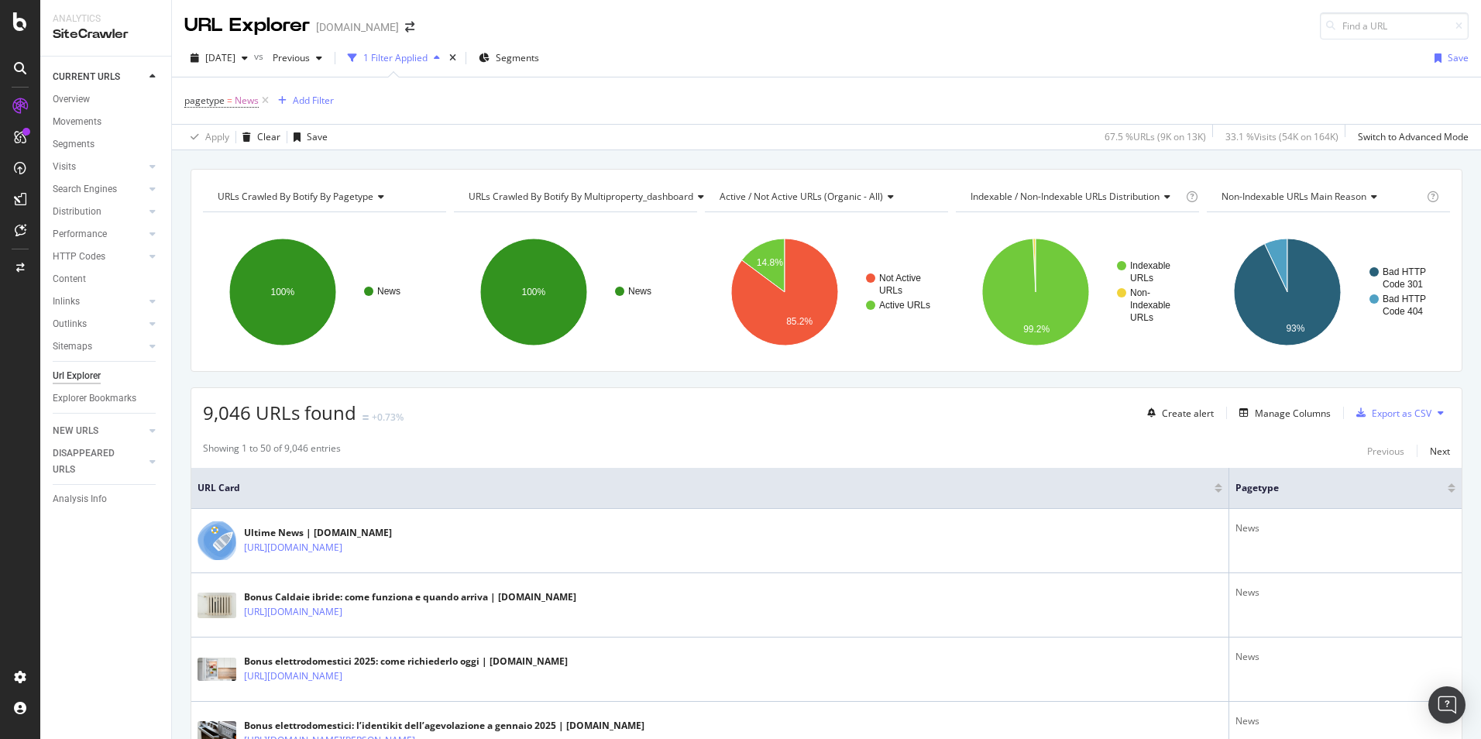
click at [1438, 412] on icon at bounding box center [1441, 412] width 6 height 9
click at [1416, 414] on div "Export as CSV" at bounding box center [1402, 413] width 60 height 13
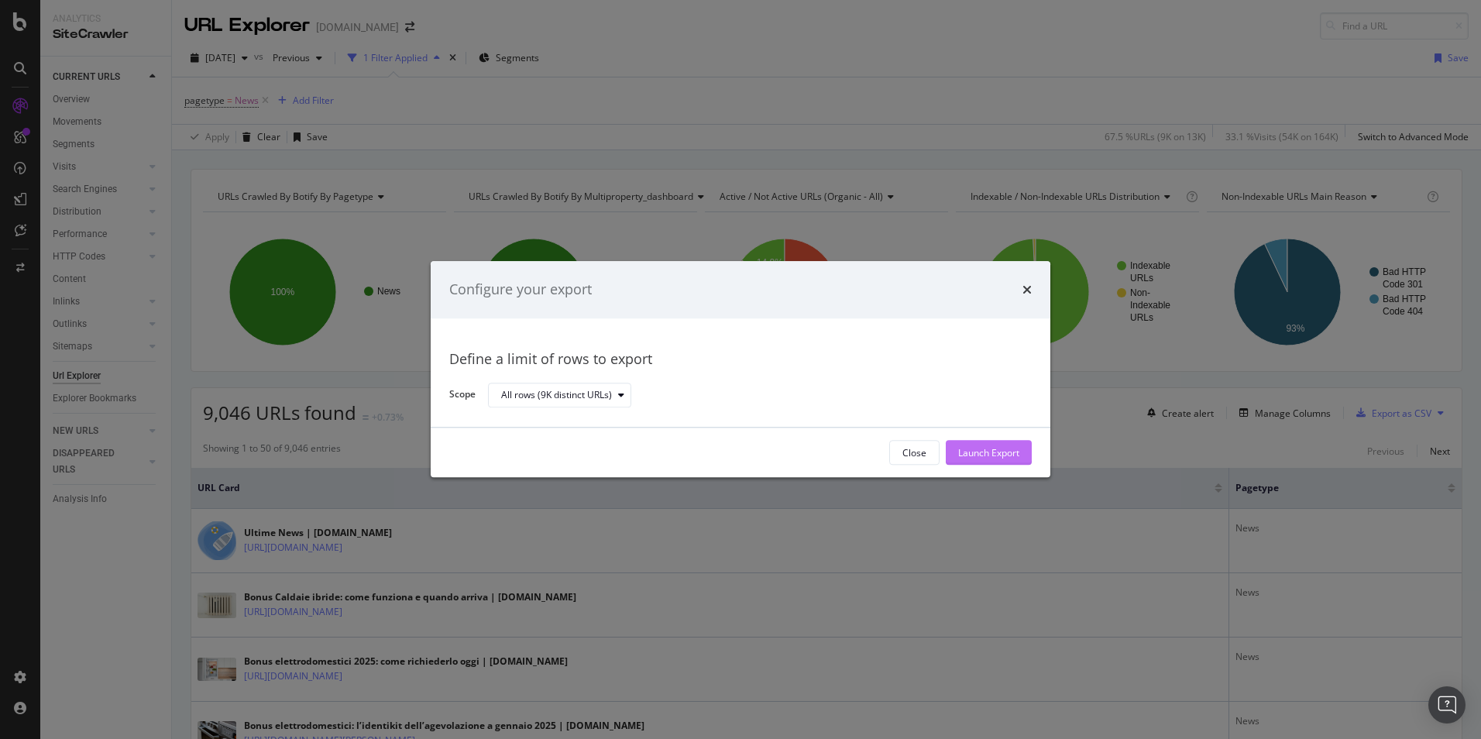
click at [975, 457] on div "Launch Export" at bounding box center [988, 452] width 61 height 13
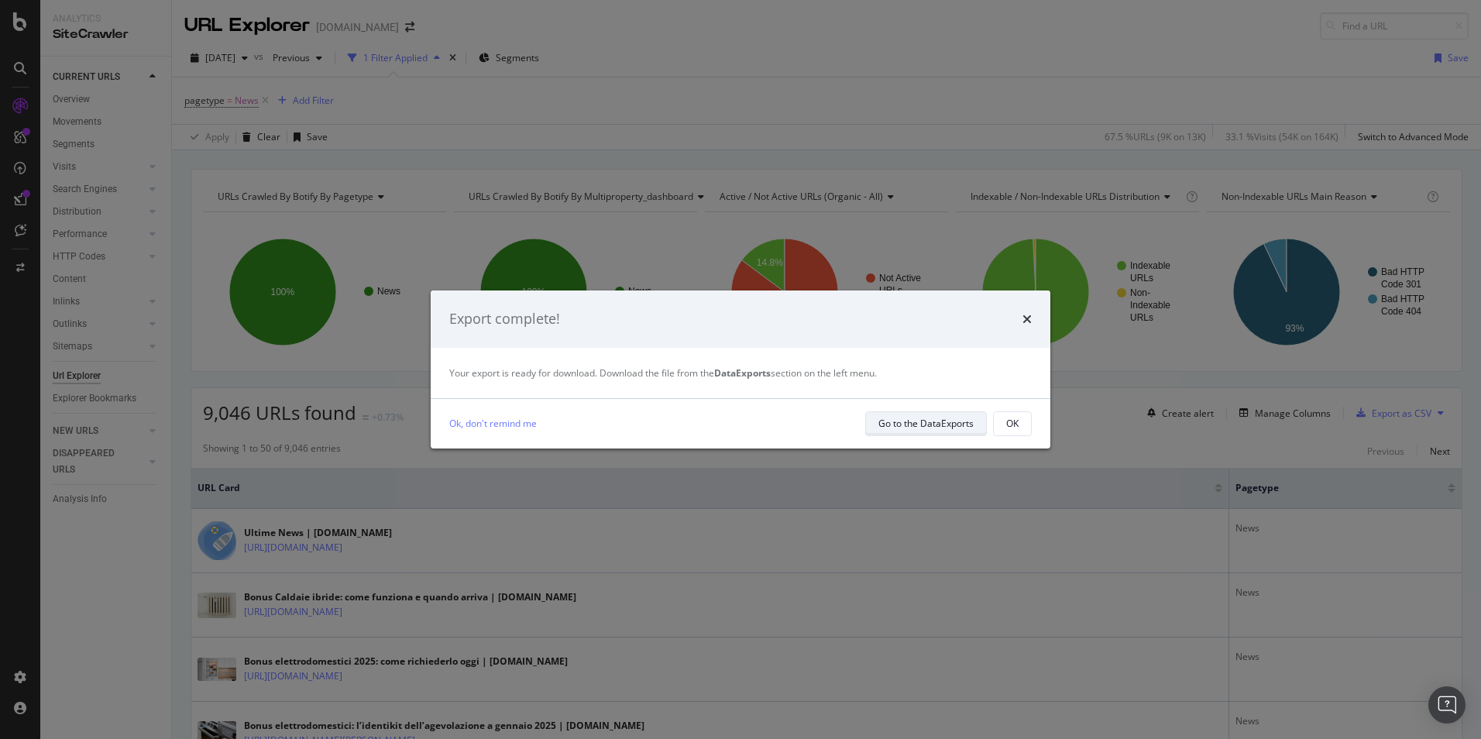
click at [911, 427] on div "Go to the DataExports" at bounding box center [925, 423] width 95 height 13
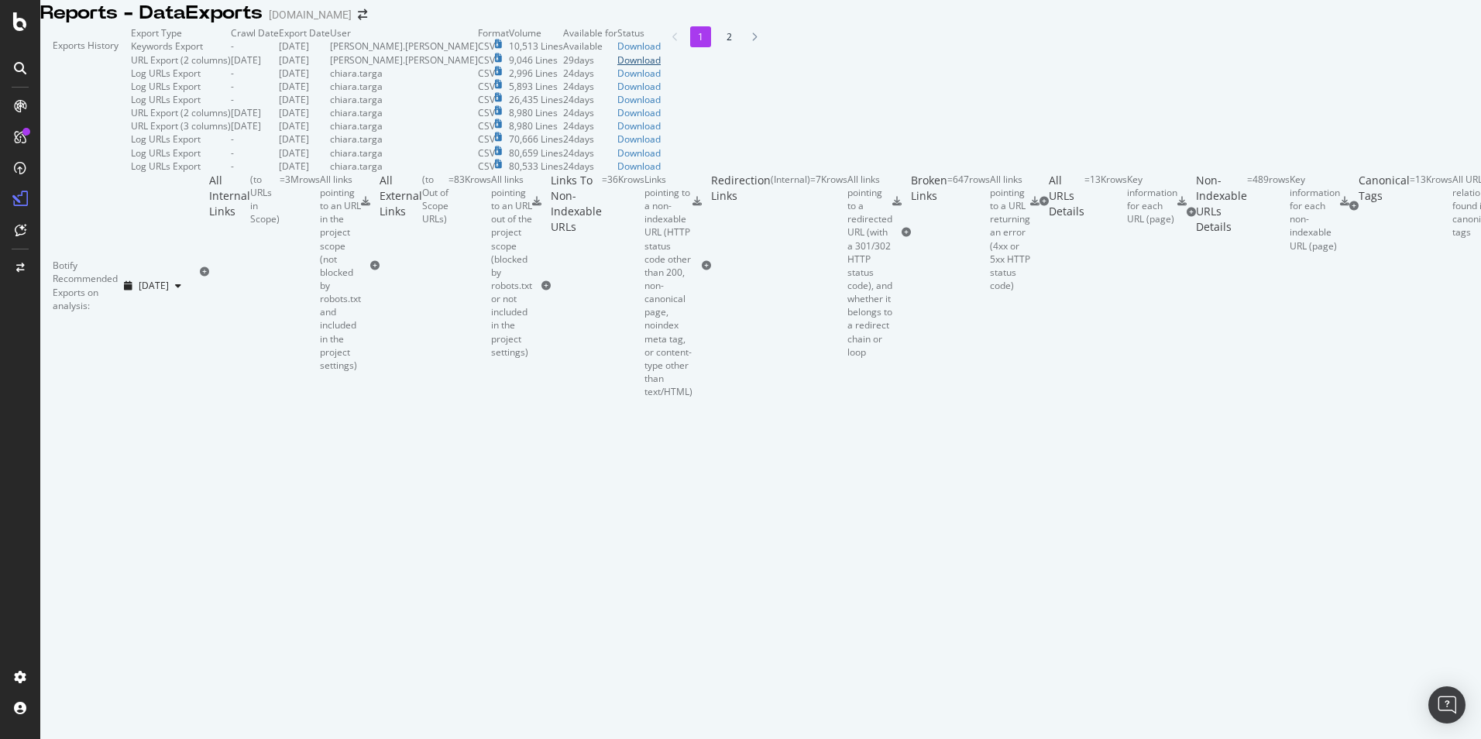
click at [661, 67] on div "Download" at bounding box center [638, 59] width 43 height 13
click at [509, 26] on div "Reports - DataExports SOSTariffe.it" at bounding box center [760, 13] width 1441 height 26
